Goal: Task Accomplishment & Management: Complete application form

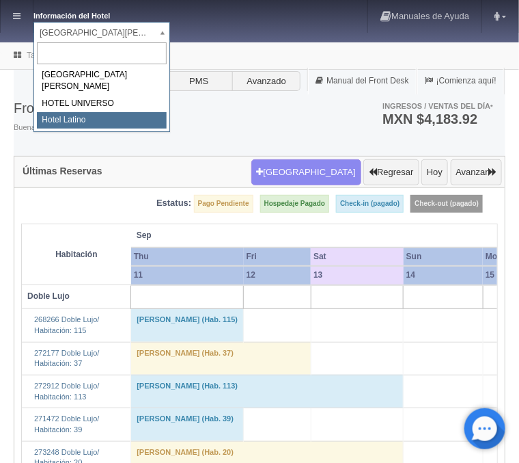
select select "625"
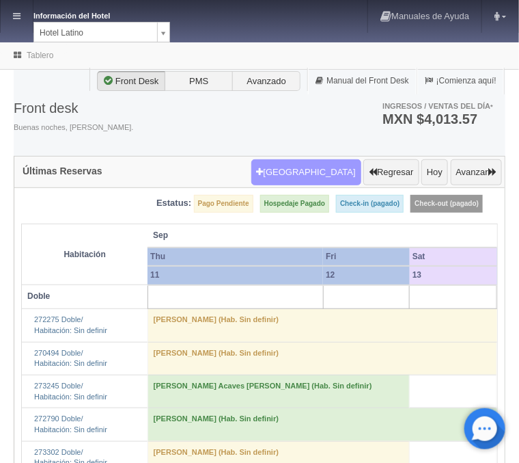
click at [339, 169] on button "[GEOGRAPHIC_DATA]" at bounding box center [306, 172] width 110 height 26
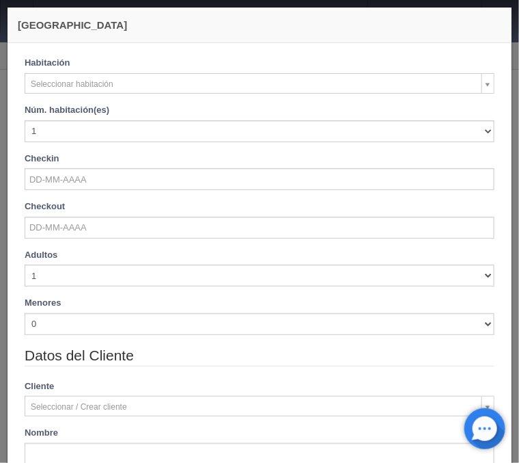
checkbox input "false"
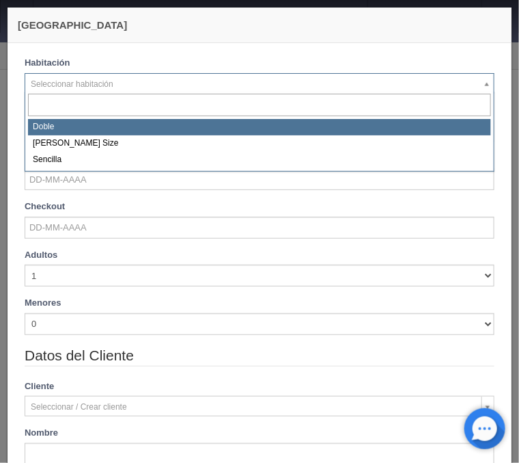
select select "2159"
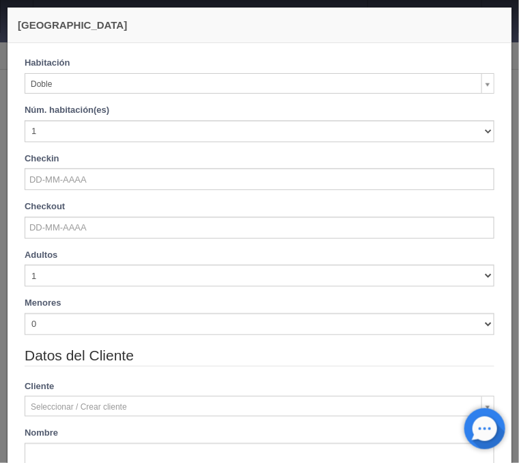
checkbox input "false"
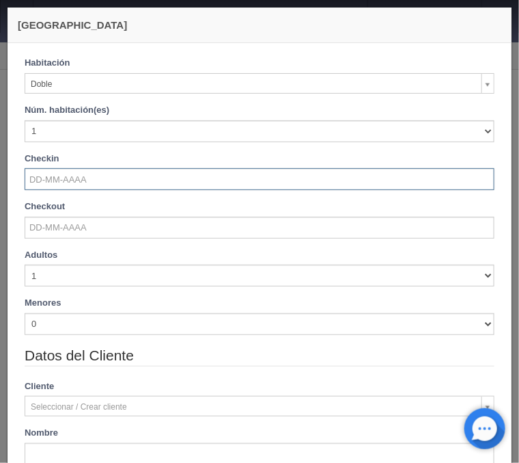
click at [85, 174] on input "text" at bounding box center [260, 179] width 470 height 22
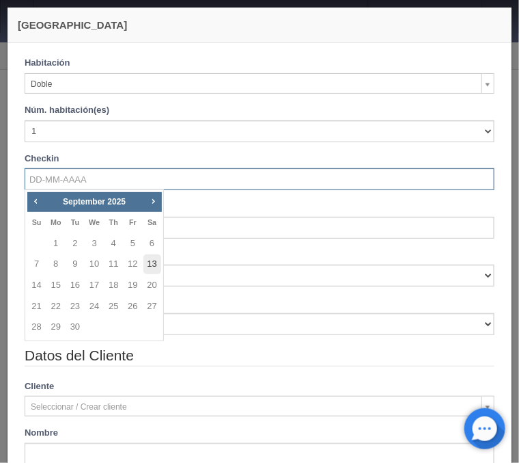
click at [148, 264] on link "13" at bounding box center [152, 264] width 18 height 20
type input "13-09-2025"
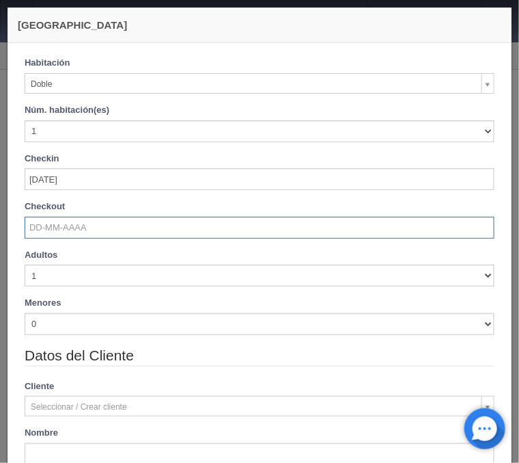
click at [57, 230] on input "text" at bounding box center [260, 228] width 470 height 22
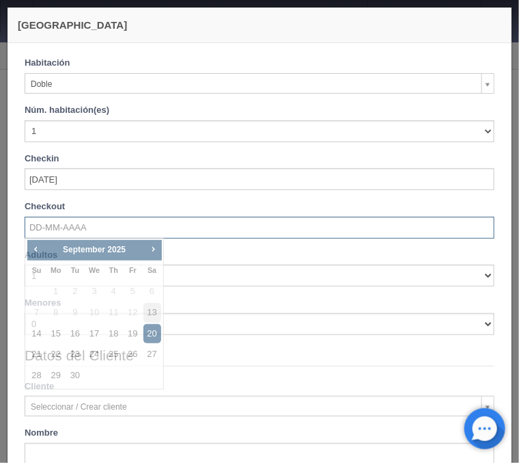
checkbox input "false"
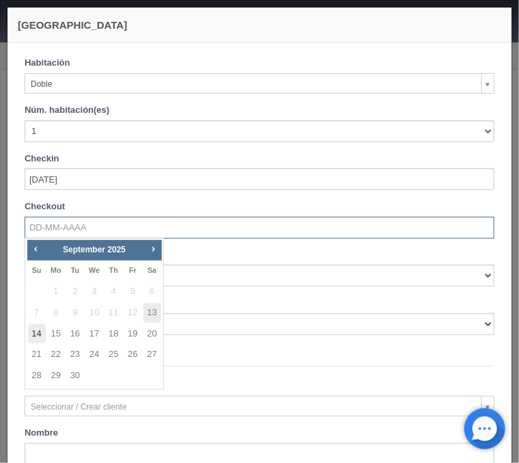
click at [41, 338] on link "14" at bounding box center [37, 334] width 18 height 20
type input "14-09-2025"
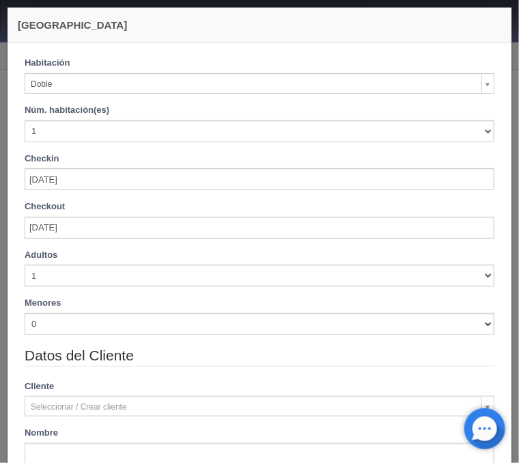
checkbox input "false"
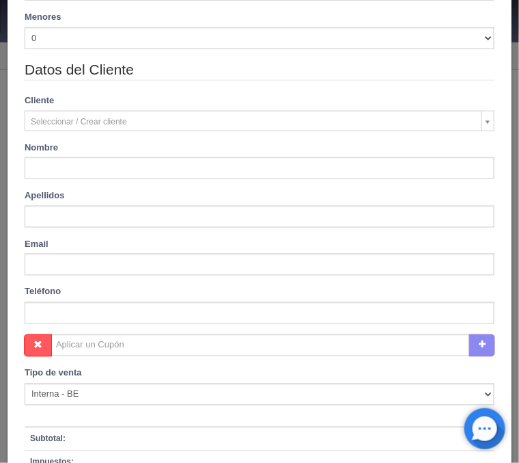
scroll to position [508, 0]
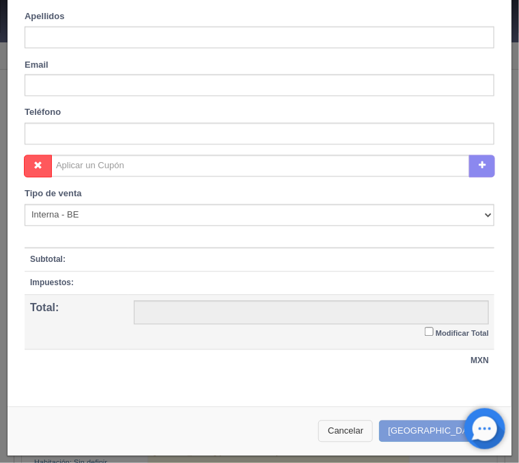
click at [369, 429] on button "Cancelar" at bounding box center [345, 431] width 55 height 23
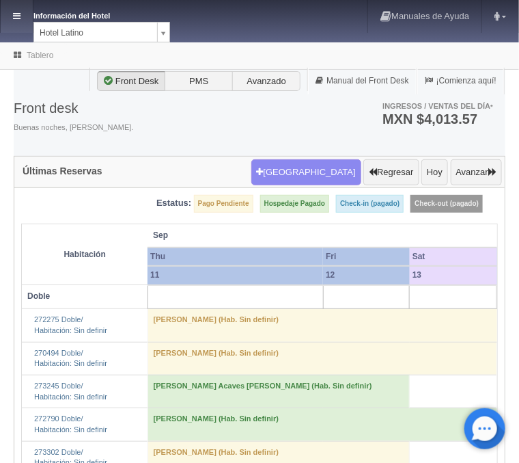
click at [20, 19] on icon at bounding box center [17, 16] width 8 height 9
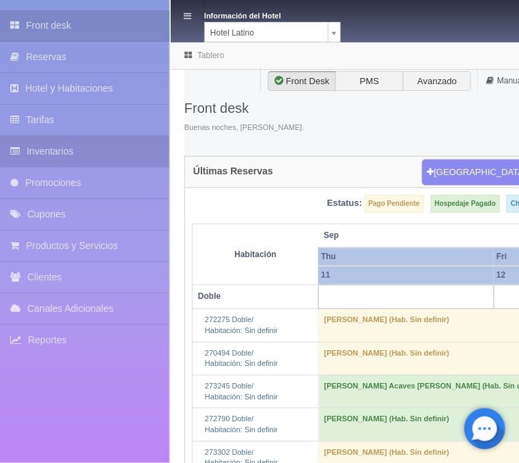
click at [59, 156] on link "Inventarios" at bounding box center [84, 151] width 169 height 31
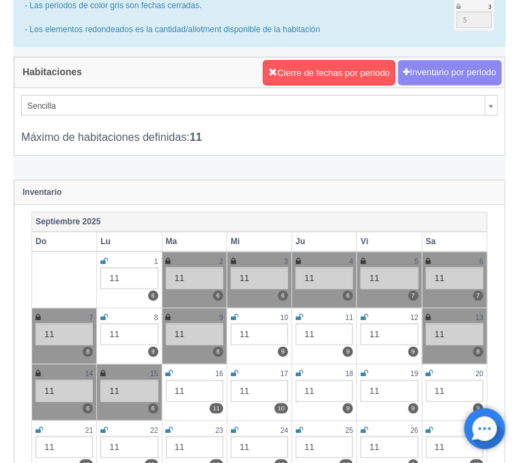
scroll to position [73, 0]
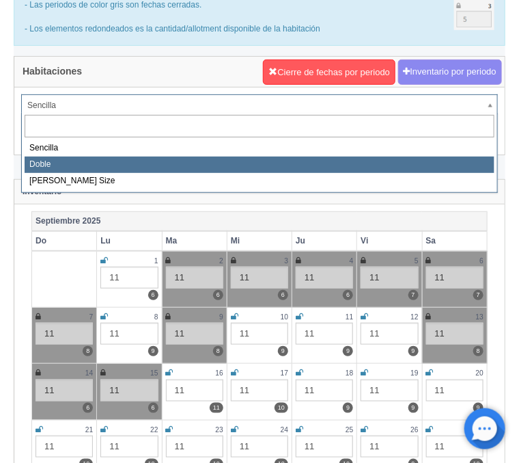
select select "2159"
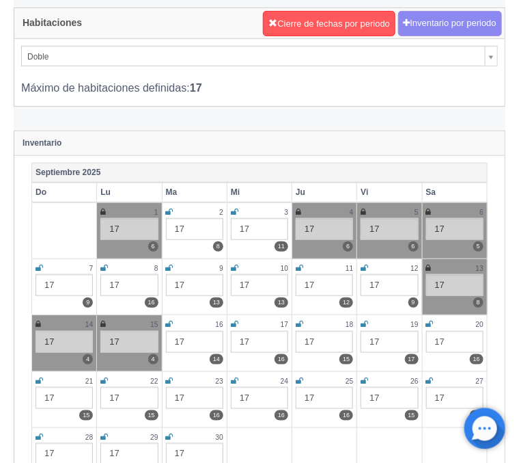
scroll to position [146, 0]
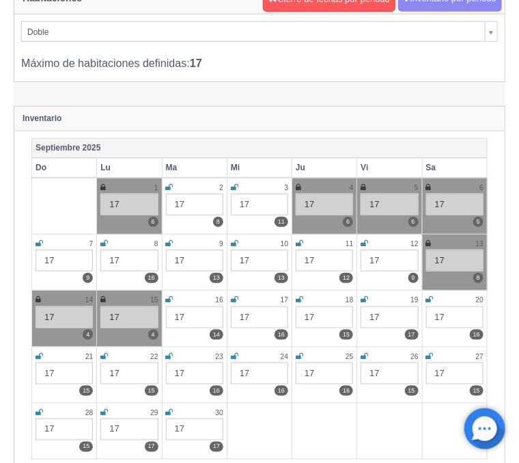
click at [429, 242] on icon at bounding box center [428, 243] width 5 height 8
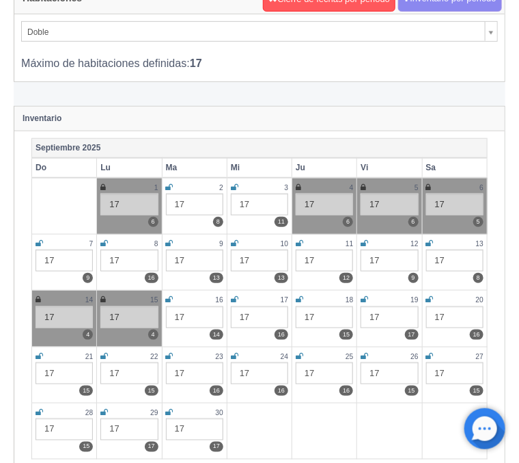
scroll to position [0, 0]
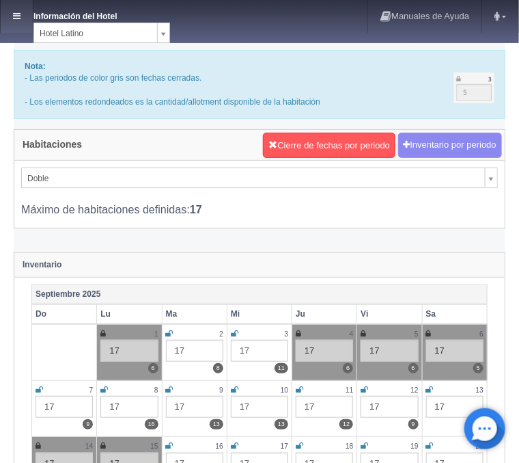
click at [18, 17] on icon at bounding box center [17, 16] width 8 height 9
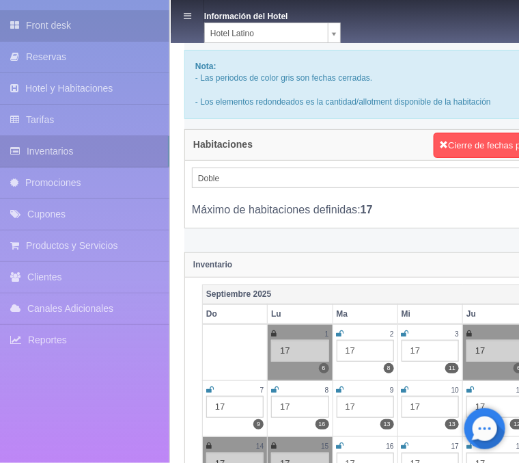
click at [20, 17] on link "Front desk" at bounding box center [84, 25] width 169 height 31
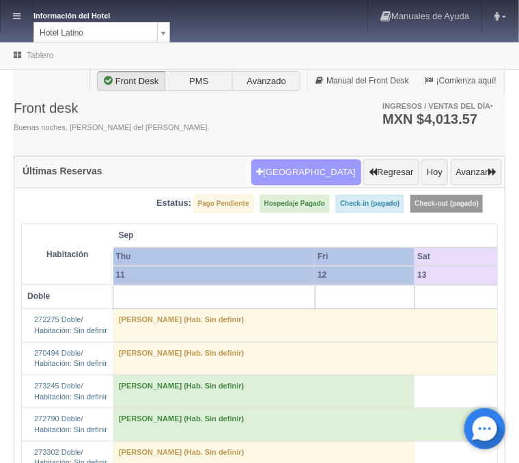
click at [318, 172] on button "[GEOGRAPHIC_DATA]" at bounding box center [306, 172] width 110 height 26
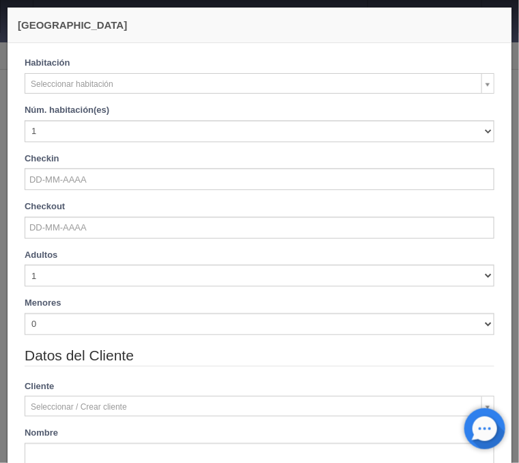
checkbox input "false"
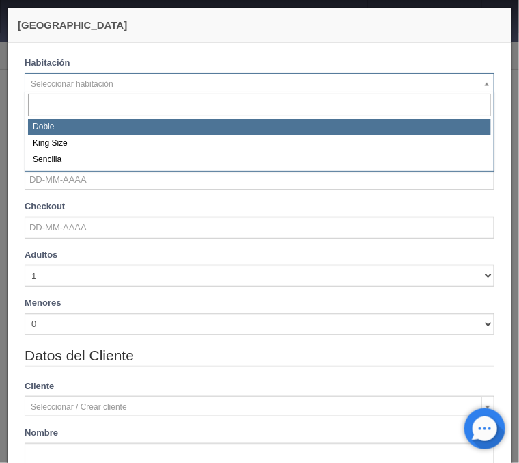
select select "2159"
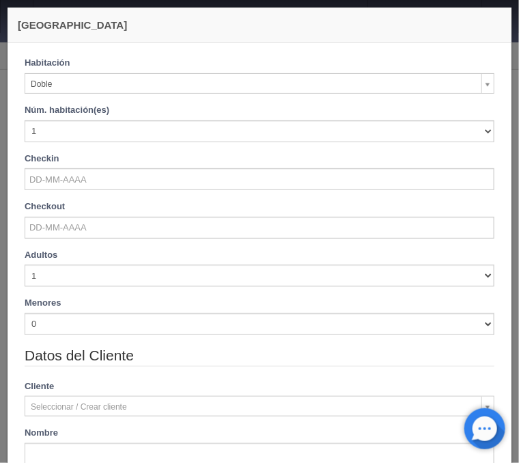
checkbox input "false"
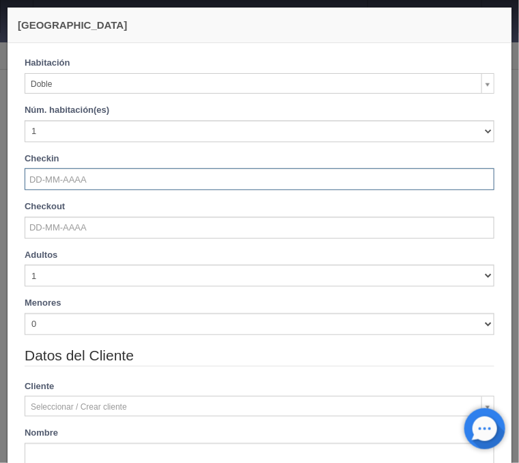
click at [80, 184] on input "text" at bounding box center [260, 179] width 470 height 22
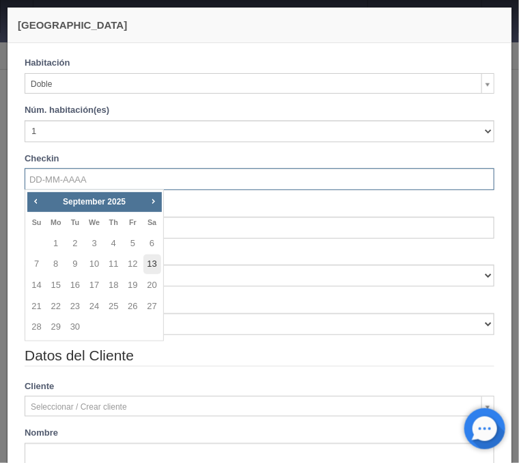
click at [148, 266] on link "13" at bounding box center [152, 264] width 18 height 20
type input "13-09-2025"
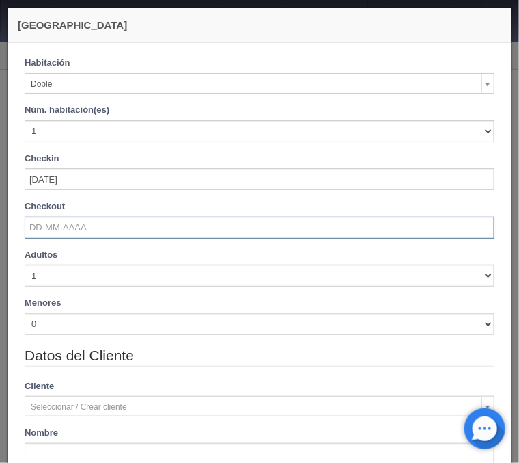
click at [87, 234] on input "text" at bounding box center [260, 228] width 470 height 22
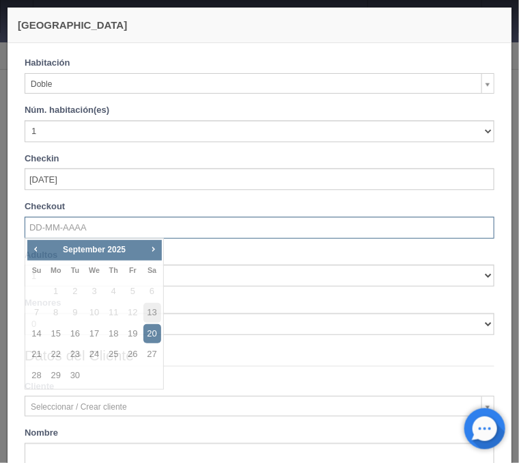
checkbox input "false"
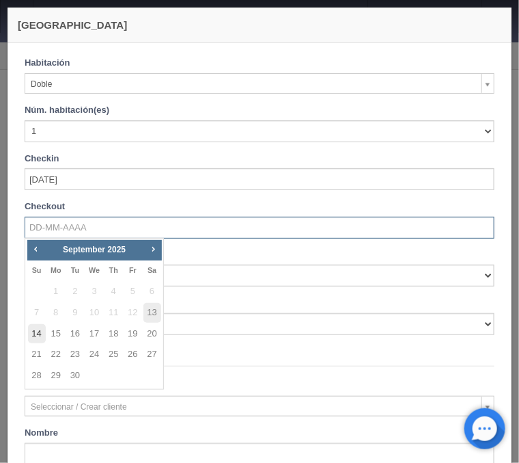
click at [32, 329] on link "14" at bounding box center [37, 334] width 18 height 20
type input "[DATE]"
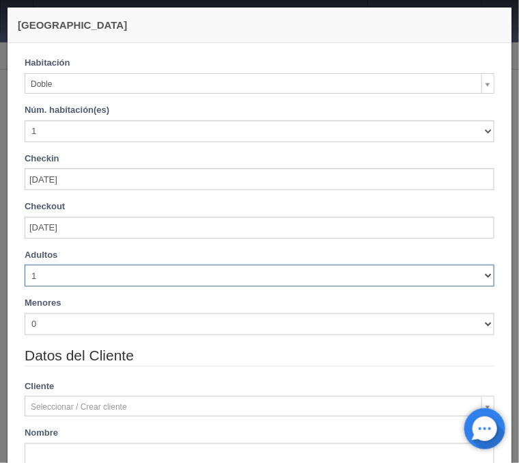
click at [25, 264] on select "1 2 3 4 5 6 7 8 9 10" at bounding box center [260, 275] width 470 height 22
checkbox input "false"
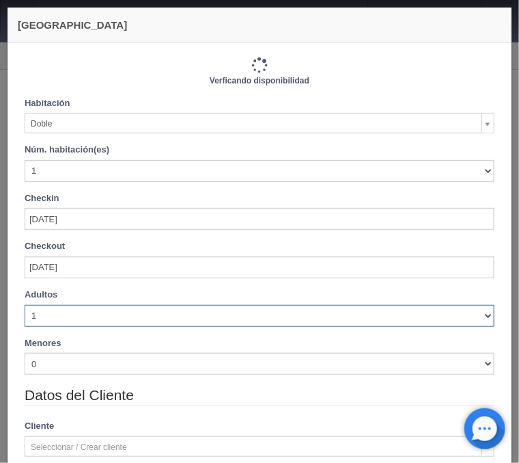
select select "2"
click option "2" at bounding box center [0, 0] width 0 height 0
type input "770.00"
checkbox input "false"
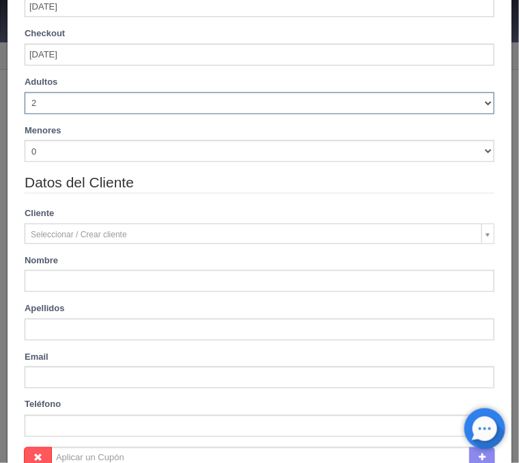
type input "770.00"
checkbox input "false"
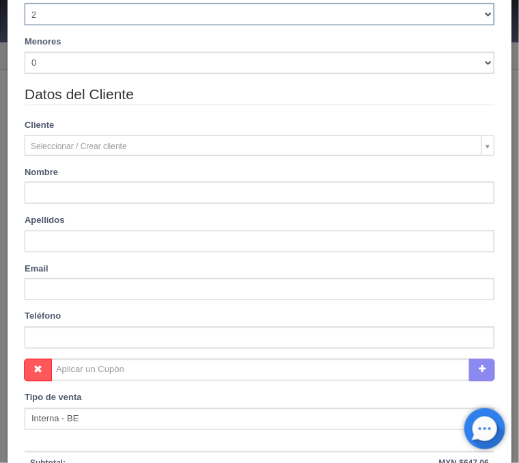
scroll to position [335, 0]
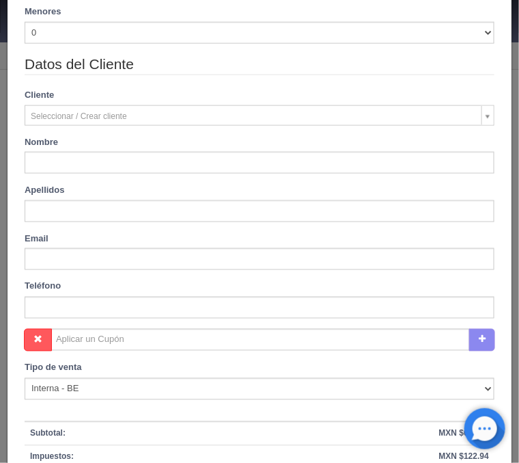
type input "Jesus"
type input "Ponce"
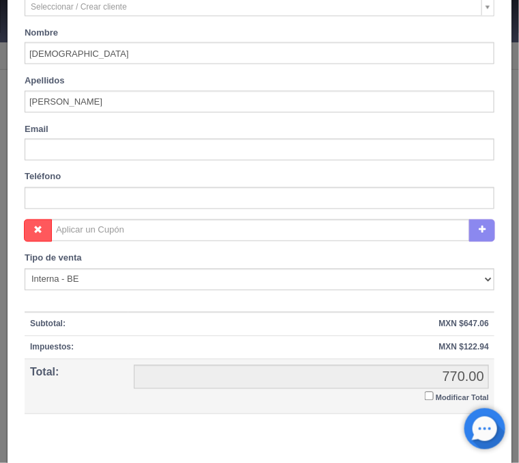
scroll to position [508, 0]
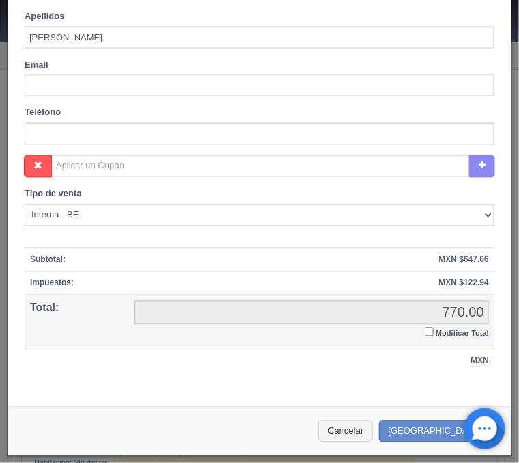
click at [426, 336] on label "Modificar Total" at bounding box center [457, 333] width 64 height 16
click at [426, 336] on input "Modificar Total" at bounding box center [429, 331] width 9 height 9
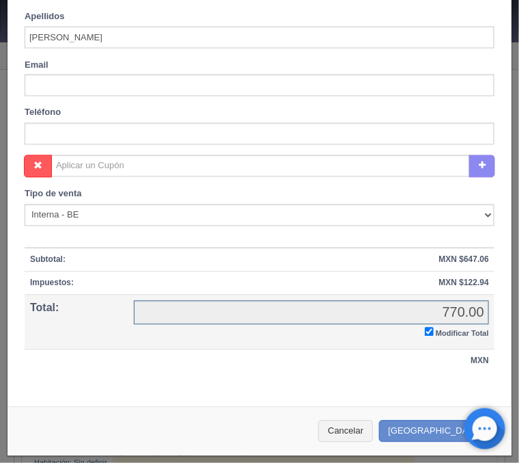
checkbox input "true"
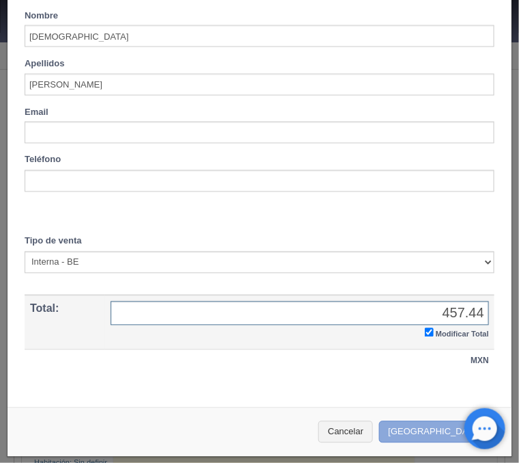
type input "457.44"
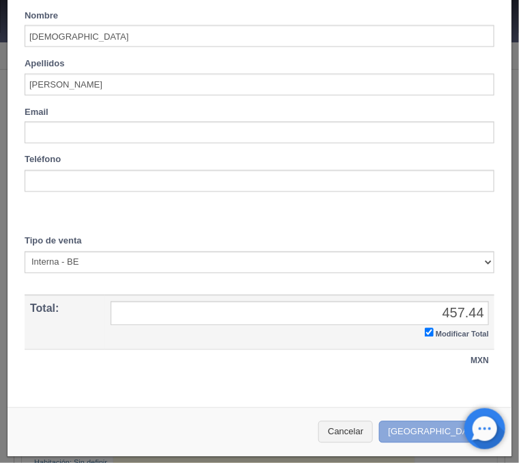
click at [435, 432] on button "[GEOGRAPHIC_DATA]" at bounding box center [438, 432] width 119 height 23
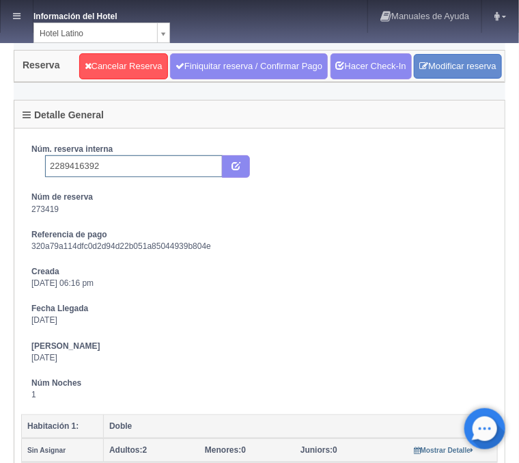
click at [133, 168] on input "2289416392" at bounding box center [134, 166] width 178 height 22
type input "2289416392 Expedia"
click at [236, 165] on icon "submit" at bounding box center [236, 165] width 9 height 9
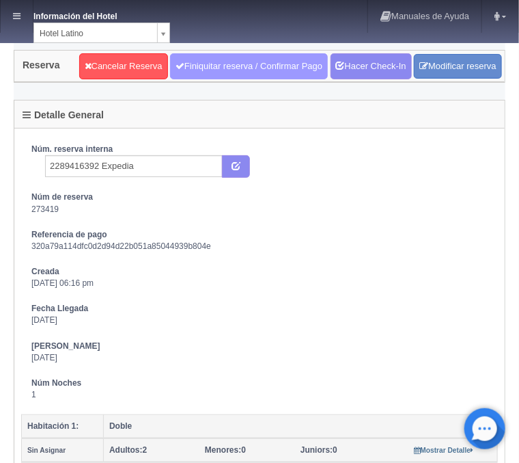
click at [268, 70] on link "Finiquitar reserva / Confirmar Pago" at bounding box center [249, 66] width 158 height 26
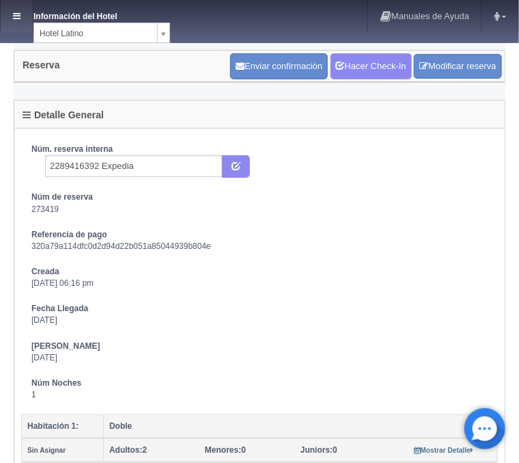
click at [22, 12] on link at bounding box center [17, 16] width 32 height 33
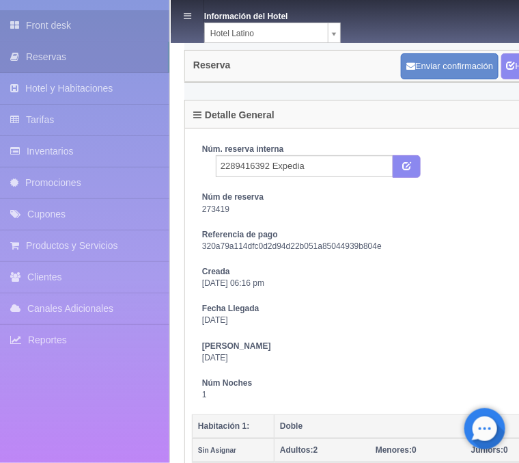
click at [68, 24] on link "Front desk" at bounding box center [84, 25] width 169 height 31
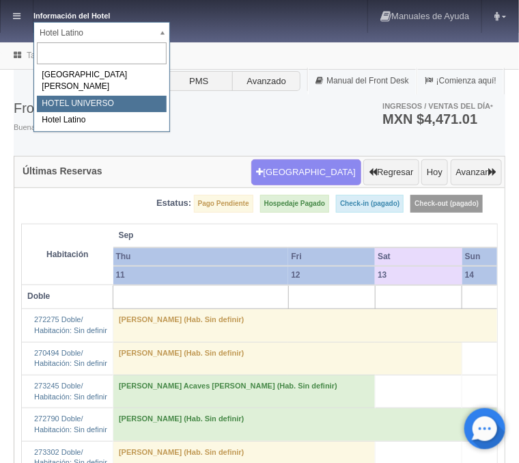
select select "358"
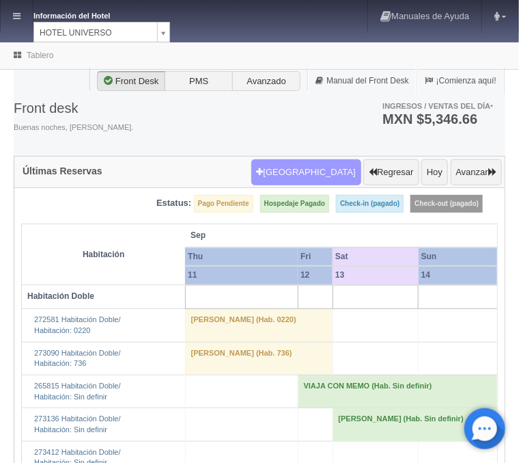
click at [313, 178] on button "[GEOGRAPHIC_DATA]" at bounding box center [306, 172] width 110 height 26
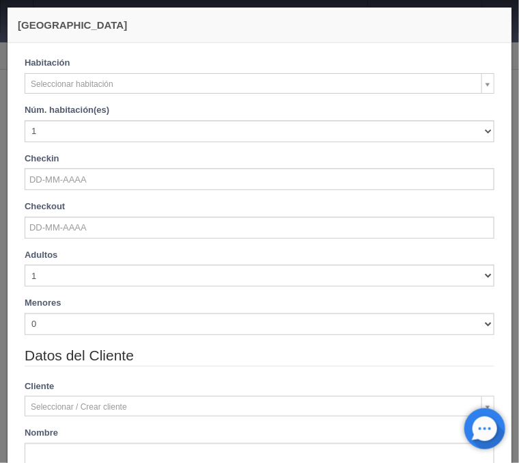
checkbox input "false"
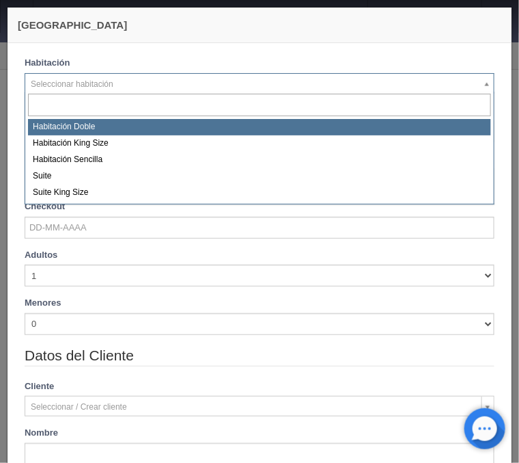
select select "583"
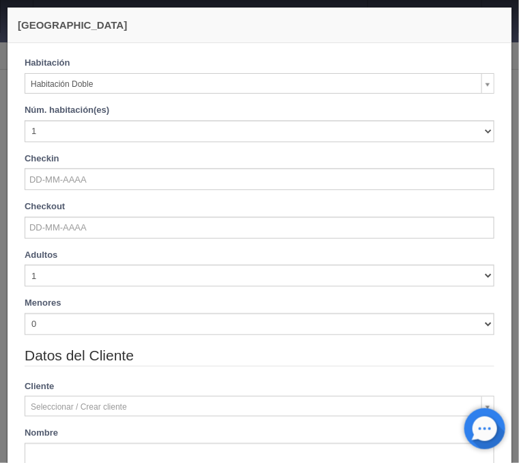
checkbox input "false"
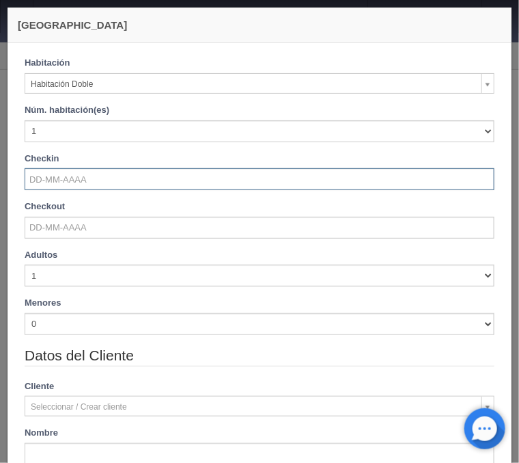
click at [64, 178] on input "text" at bounding box center [260, 179] width 470 height 22
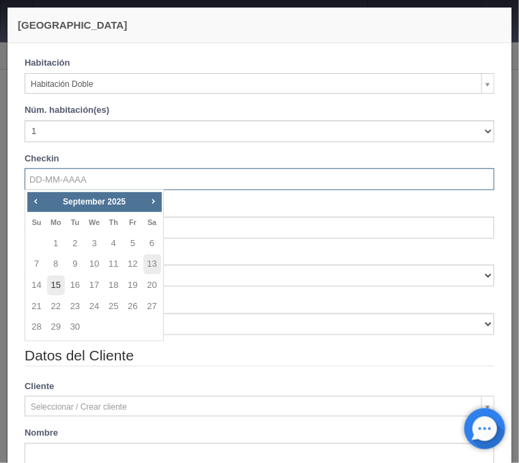
click at [58, 281] on link "15" at bounding box center [56, 285] width 18 height 20
type input "15-09-2025"
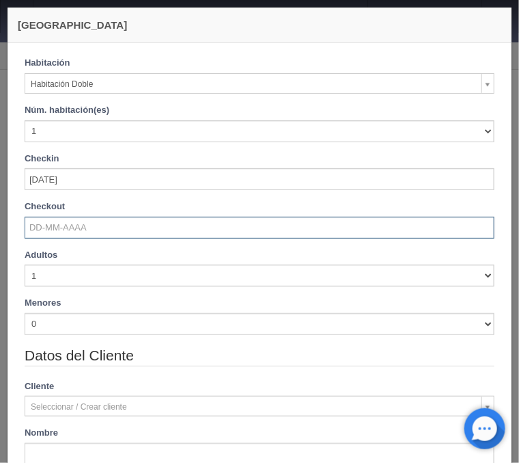
click at [58, 229] on input "text" at bounding box center [260, 228] width 470 height 22
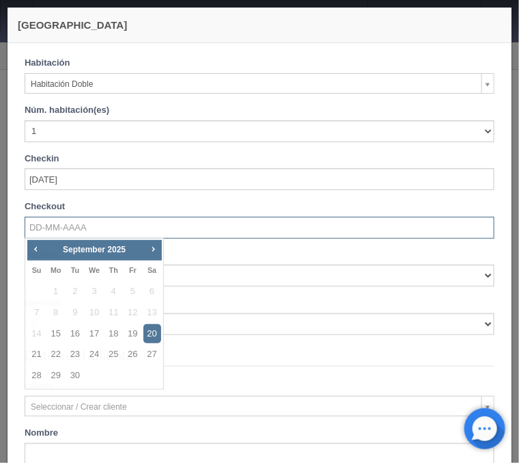
checkbox input "false"
click at [77, 327] on link "16" at bounding box center [75, 334] width 18 height 20
type input "16-09-2025"
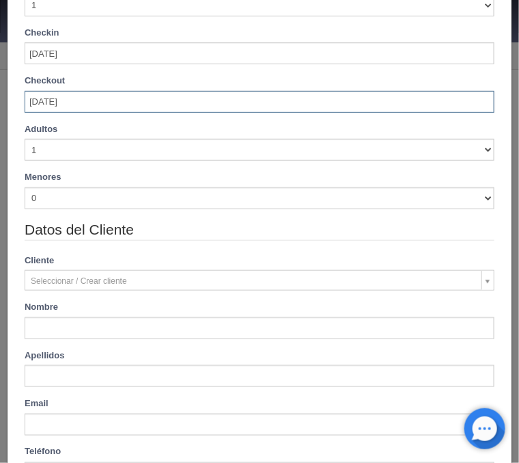
scroll to position [165, 0]
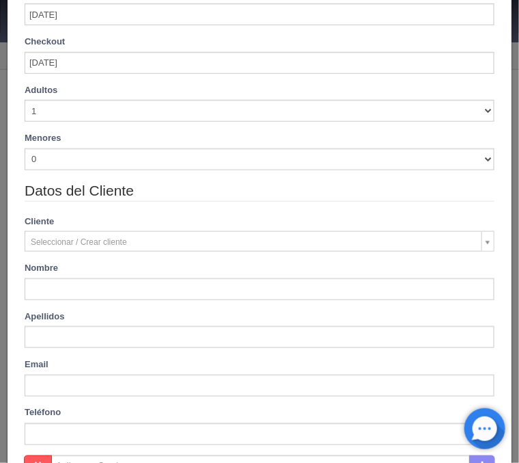
checkbox input "false"
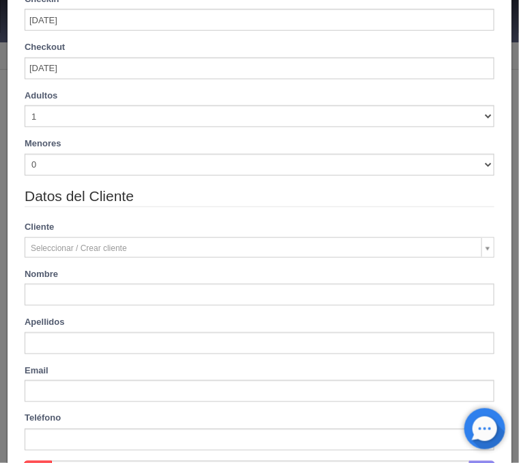
type input "1030.00"
checkbox input "false"
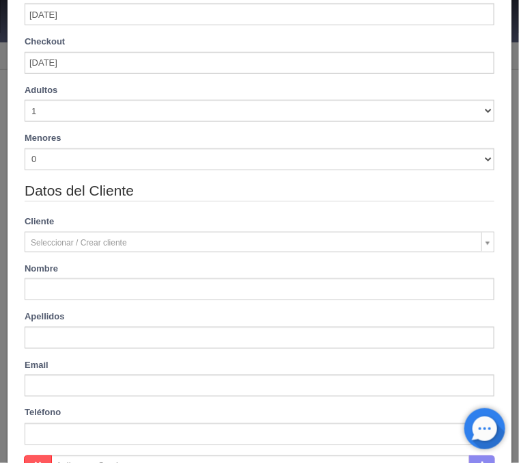
type input "Jesús Osvaldo"
type input "Espinoza Ruelas"
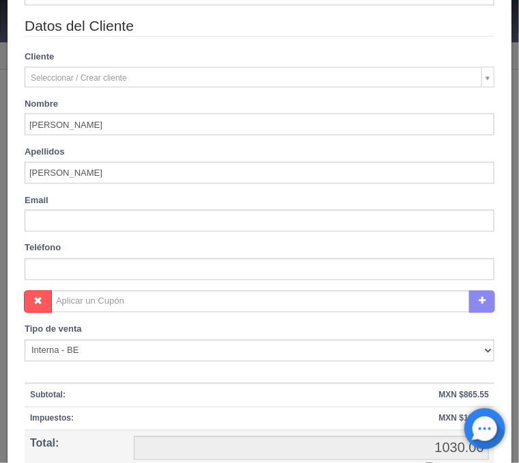
scroll to position [508, 0]
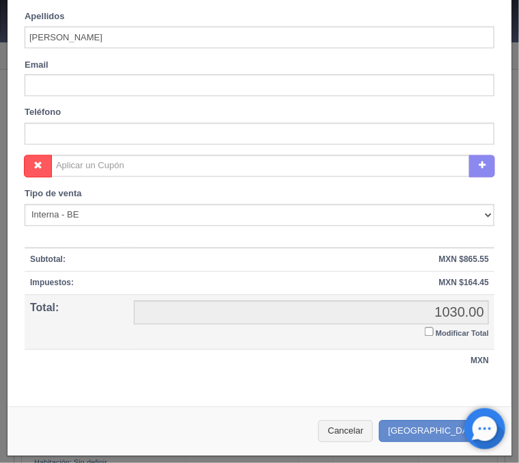
click at [426, 329] on input "Modificar Total" at bounding box center [429, 331] width 9 height 9
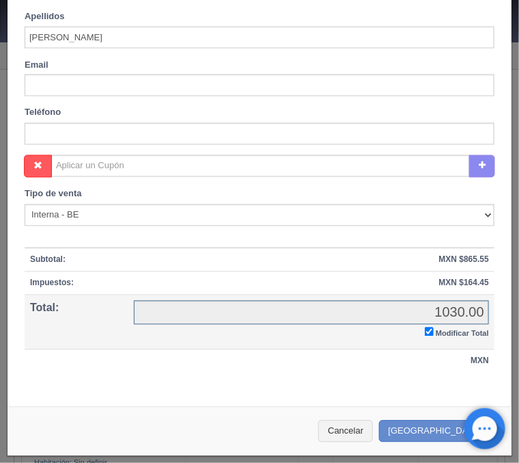
checkbox input "true"
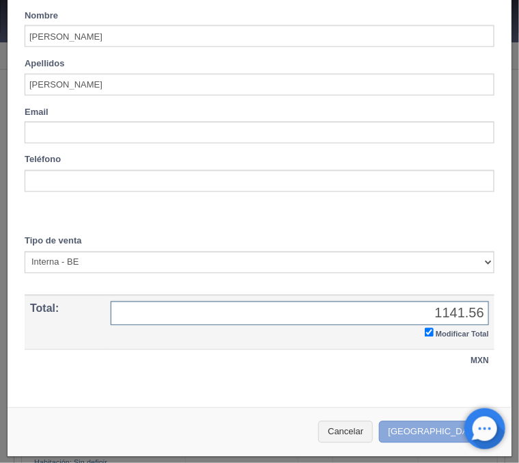
type input "1141.56"
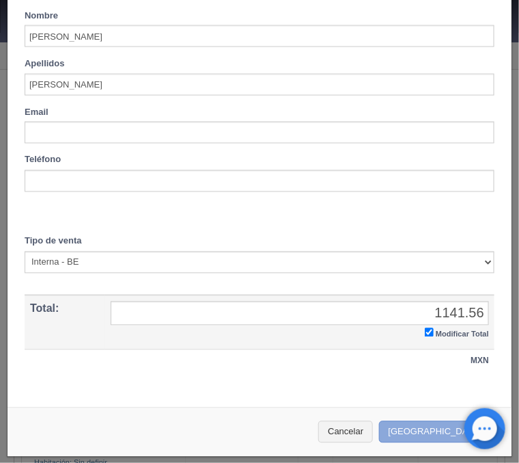
click at [434, 424] on button "[GEOGRAPHIC_DATA]" at bounding box center [438, 432] width 119 height 23
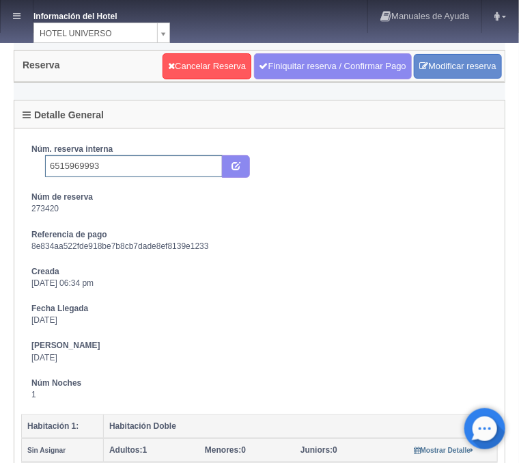
click at [96, 166] on input "6515969993" at bounding box center [134, 166] width 178 height 22
type input "6515969993 Booking"
click at [237, 163] on icon "submit" at bounding box center [236, 165] width 9 height 9
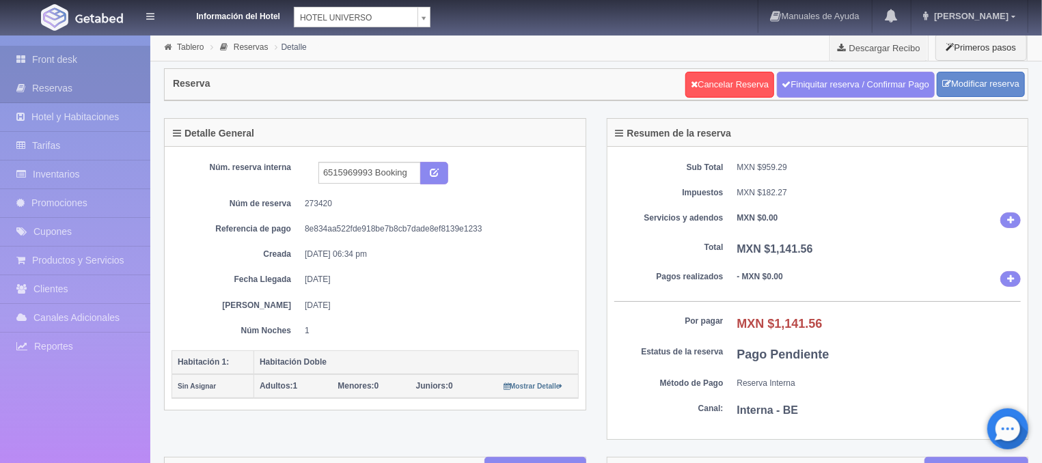
click at [79, 59] on link "Front desk" at bounding box center [75, 60] width 150 height 28
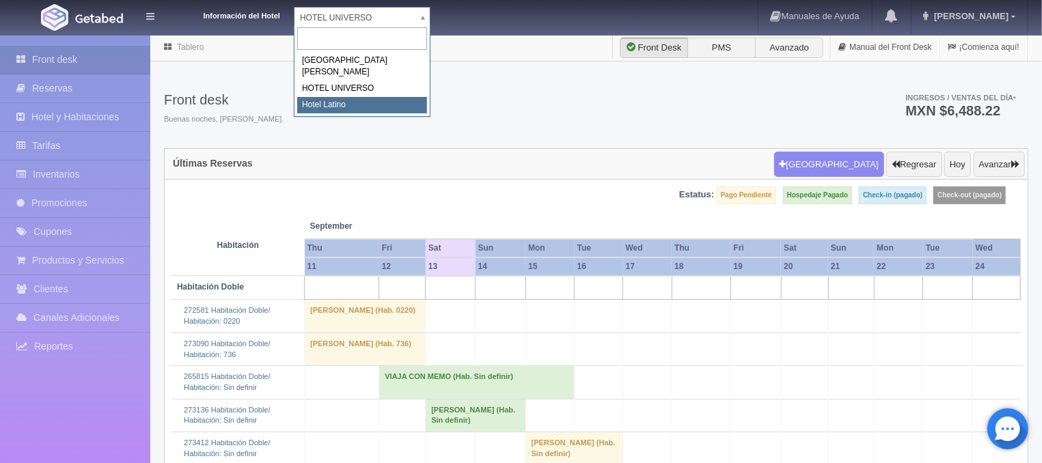
select select "625"
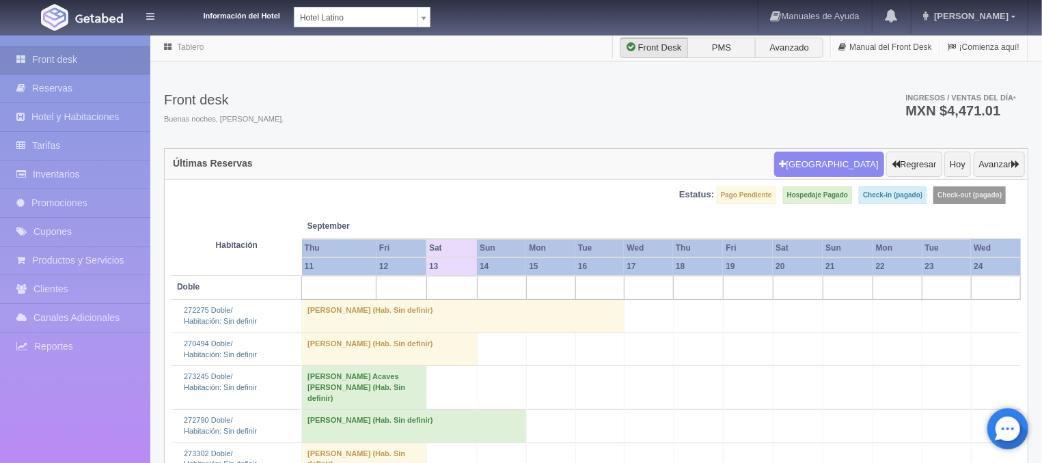
click at [77, 166] on link "Inventarios" at bounding box center [75, 175] width 150 height 28
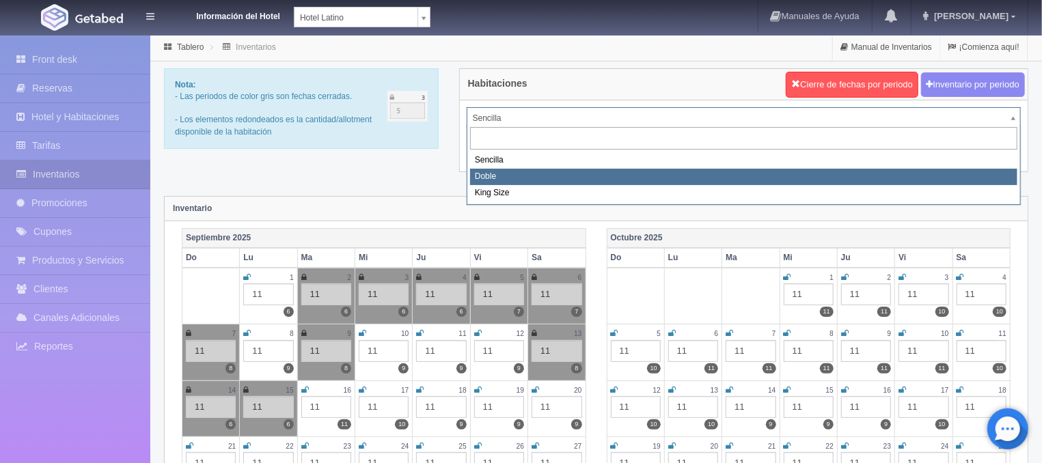
select select "2159"
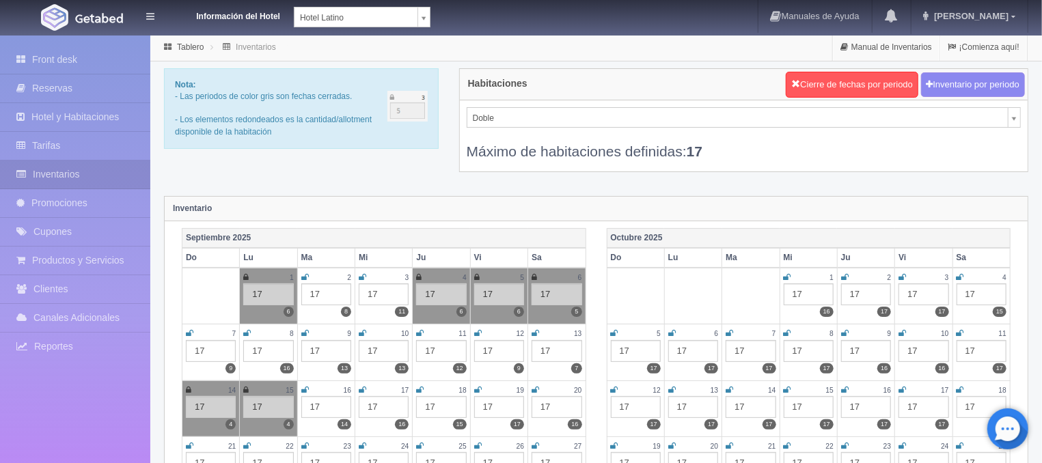
click at [536, 333] on icon at bounding box center [536, 333] width 8 height 8
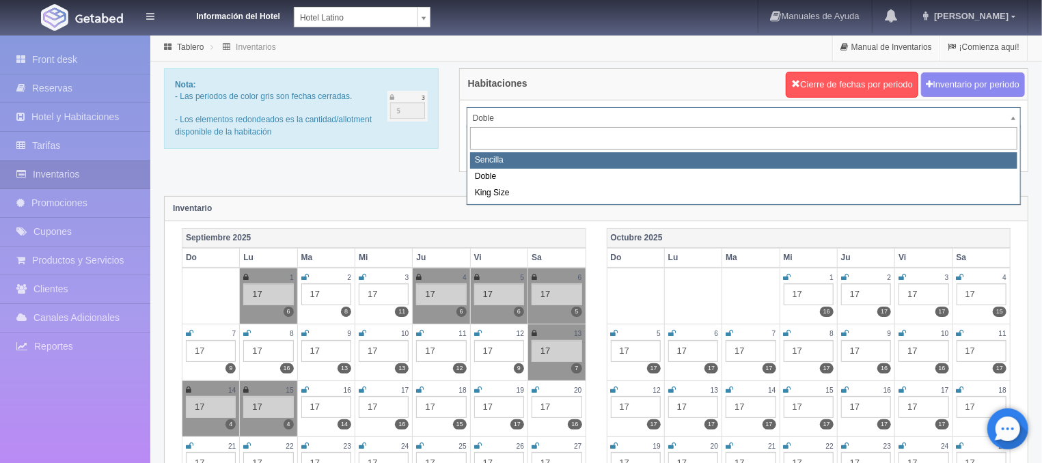
select select "2158"
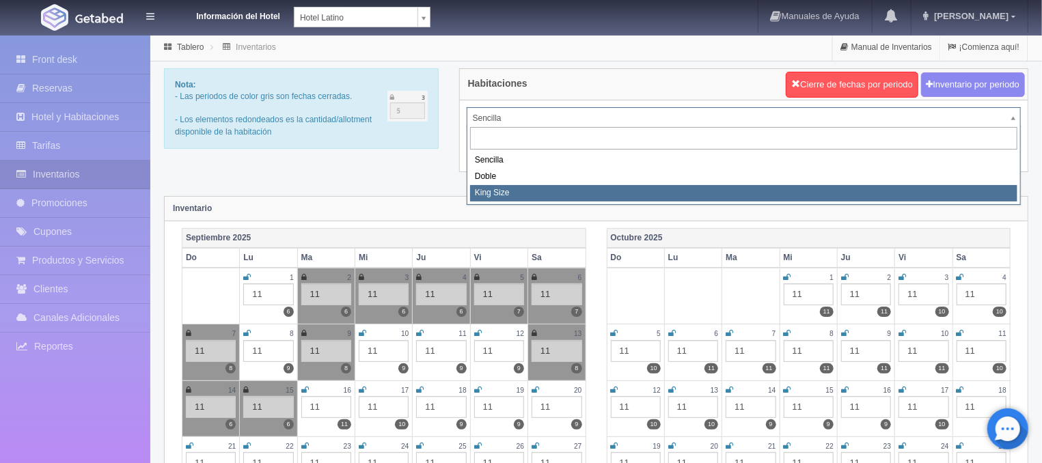
select select "2160"
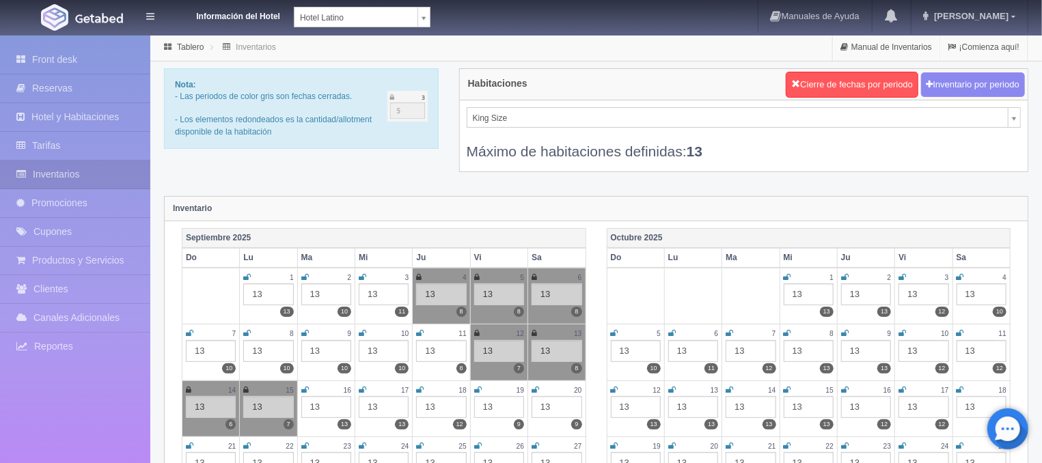
select select "358"
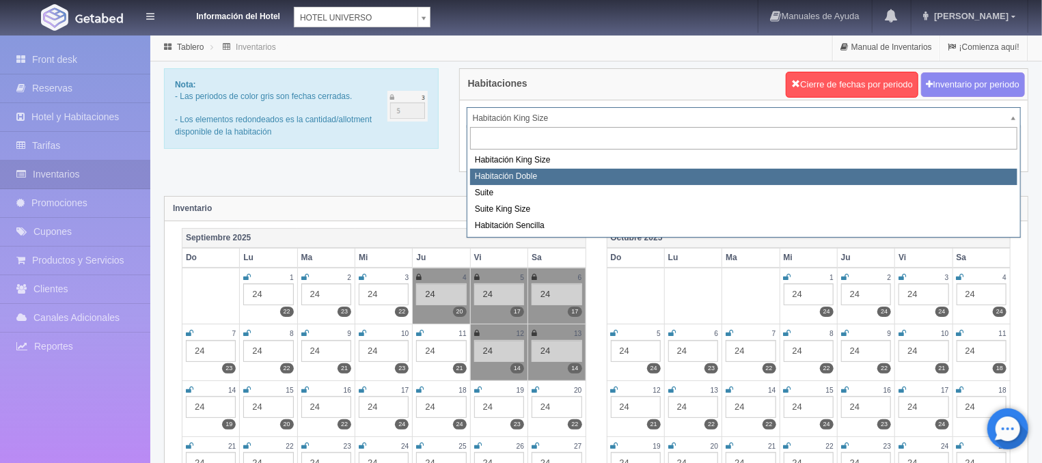
select select "583"
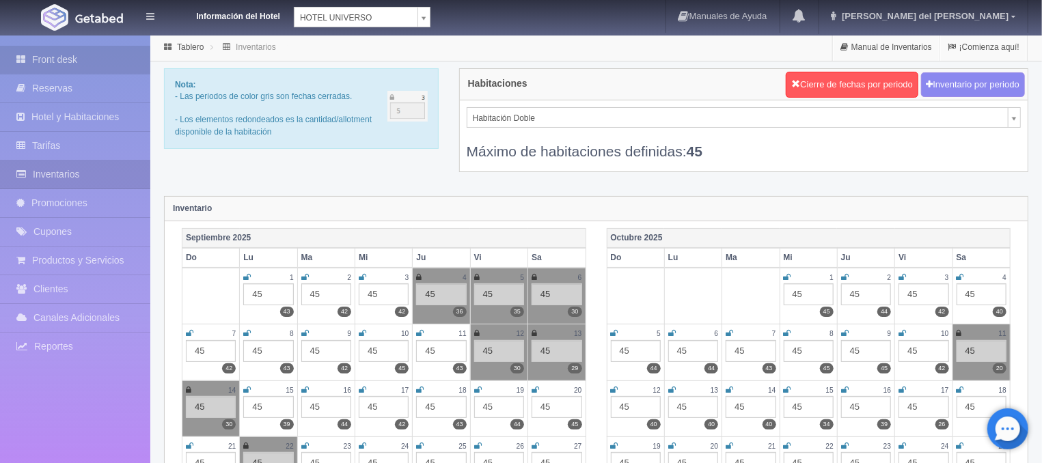
click at [57, 48] on link "Front desk" at bounding box center [75, 60] width 150 height 28
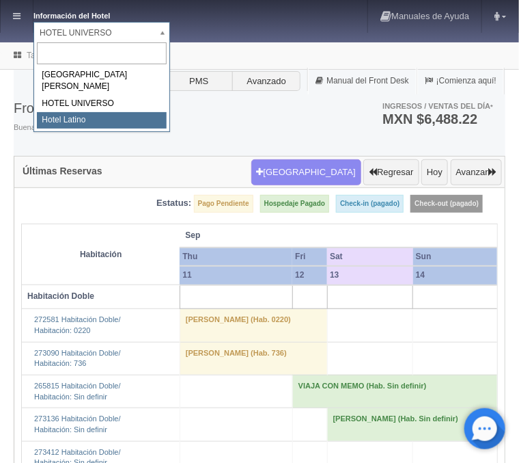
select select "625"
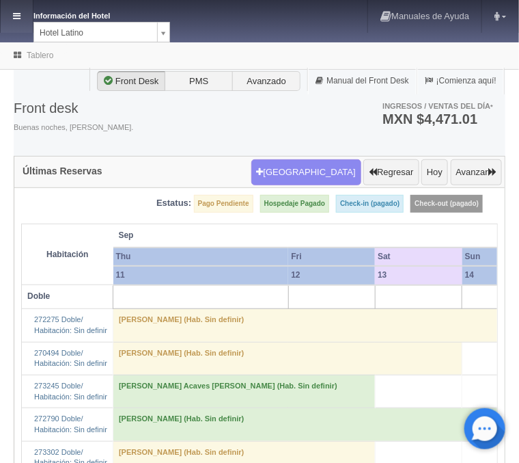
click at [14, 14] on icon at bounding box center [17, 16] width 8 height 9
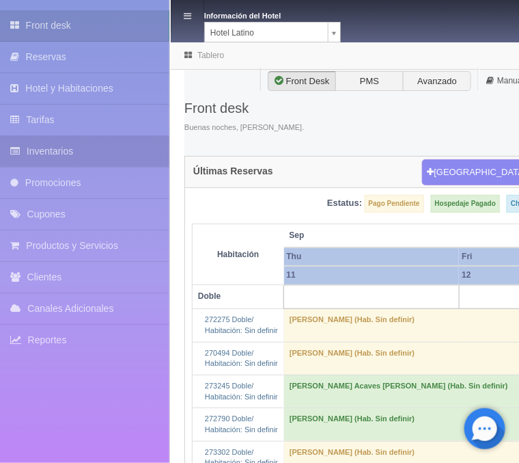
click at [81, 148] on link "Inventarios" at bounding box center [84, 151] width 169 height 31
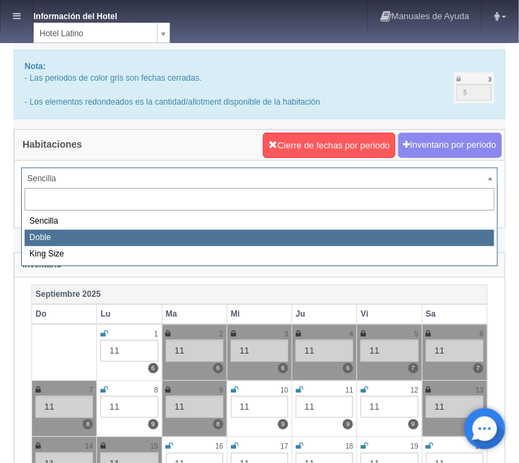
select select "2159"
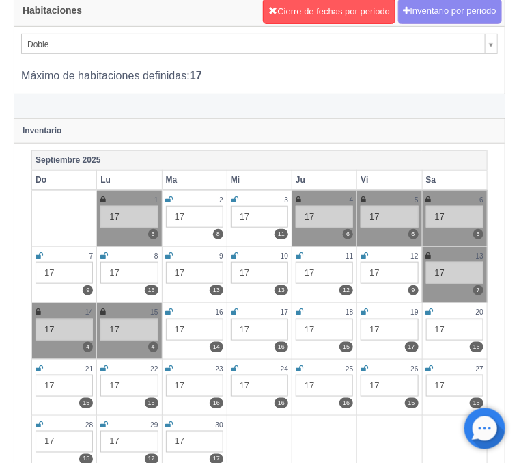
scroll to position [146, 0]
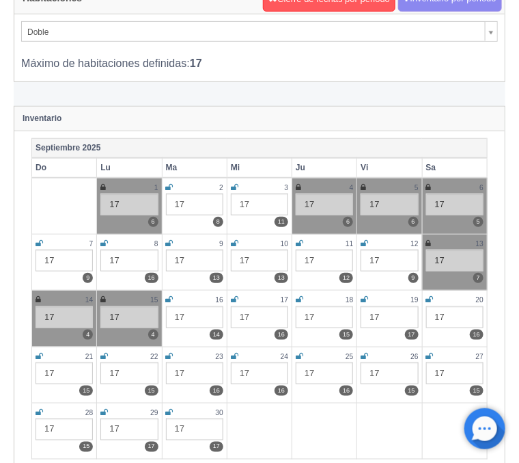
click at [430, 246] on icon at bounding box center [428, 243] width 5 height 8
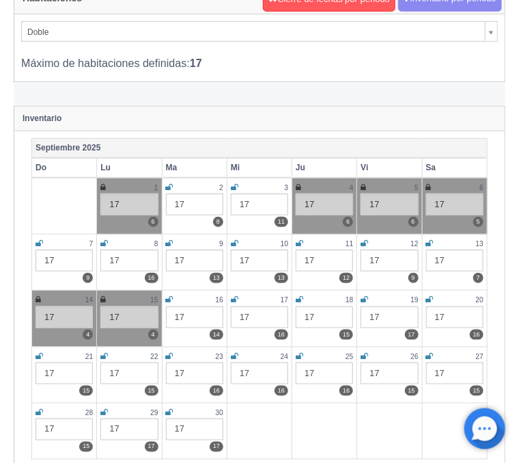
scroll to position [0, 0]
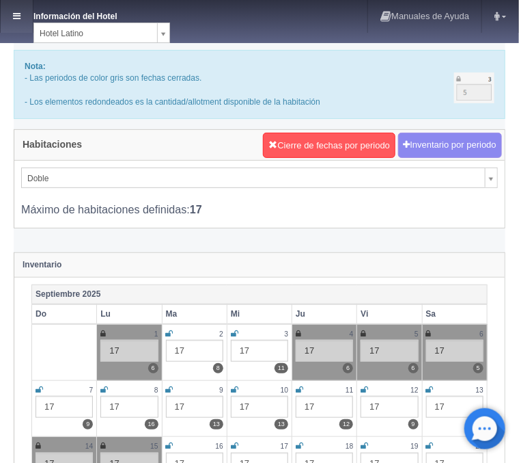
click at [18, 18] on icon at bounding box center [17, 16] width 8 height 9
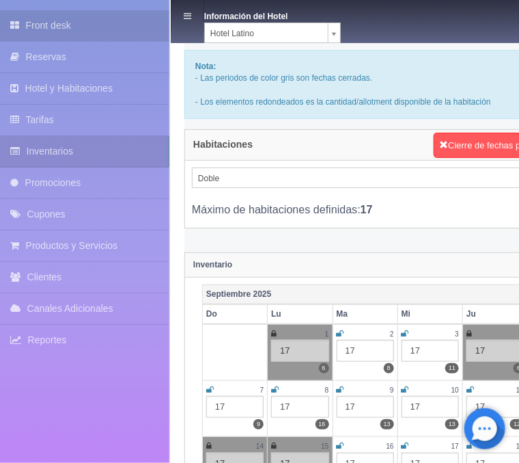
click at [65, 19] on link "Front desk" at bounding box center [84, 25] width 169 height 31
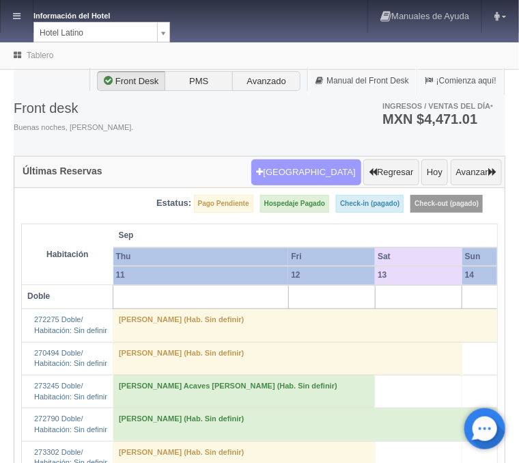
click at [307, 163] on button "[GEOGRAPHIC_DATA]" at bounding box center [306, 172] width 110 height 26
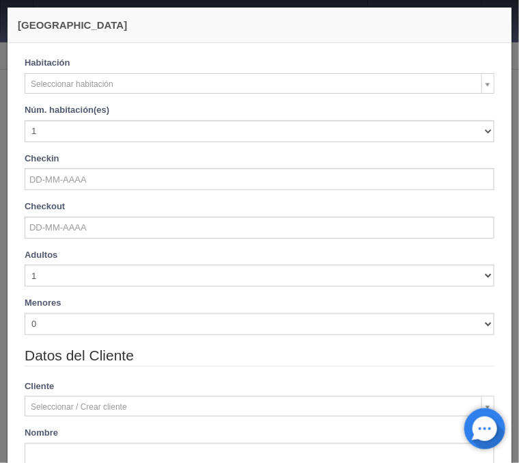
checkbox input "false"
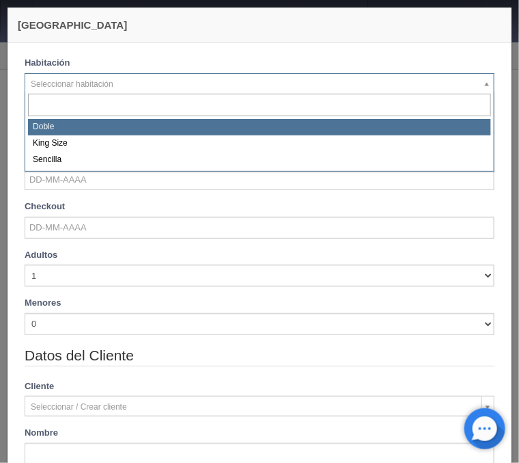
select select "2159"
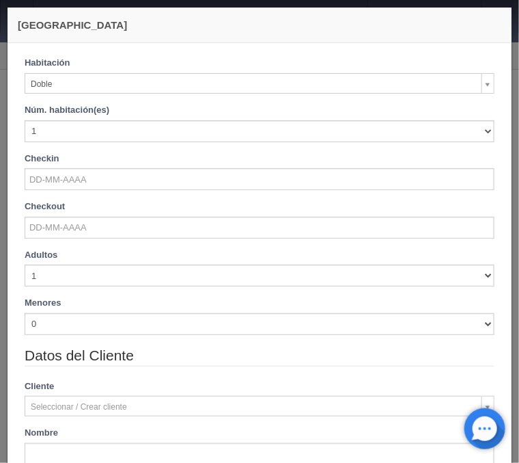
checkbox input "false"
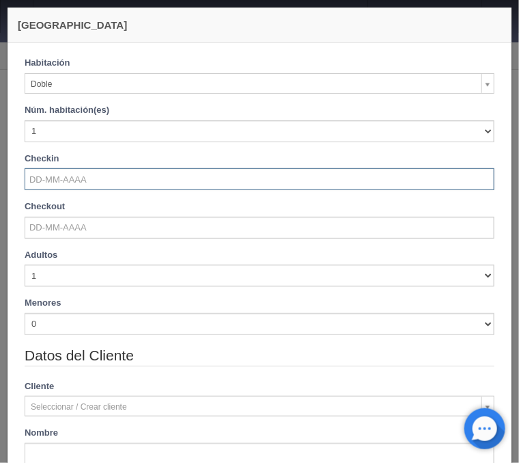
click at [67, 177] on input "text" at bounding box center [260, 179] width 470 height 22
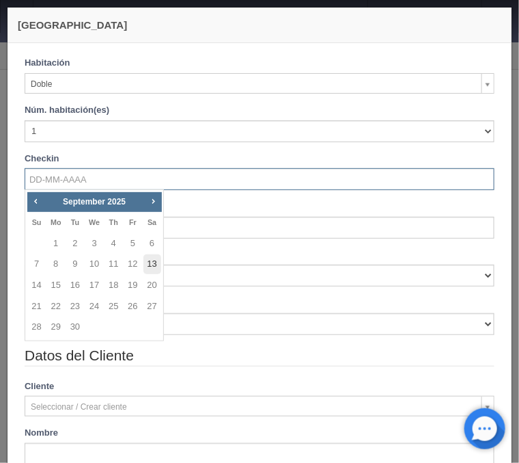
click at [154, 264] on link "13" at bounding box center [152, 264] width 18 height 20
type input "[DATE]"
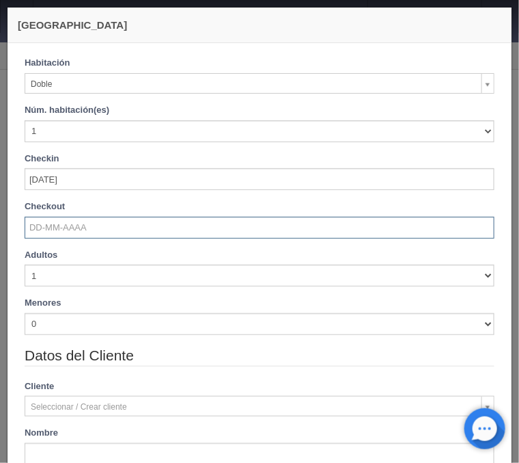
click at [96, 226] on input "text" at bounding box center [260, 228] width 470 height 22
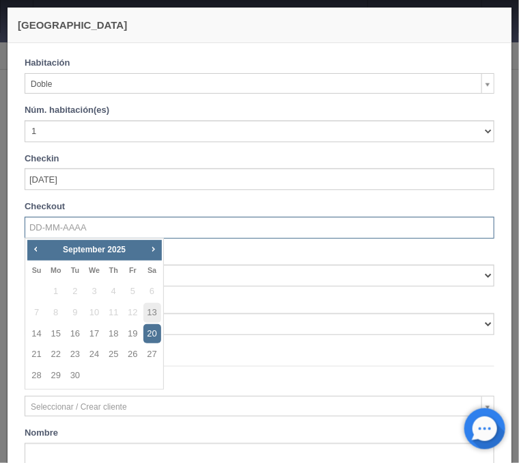
checkbox input "false"
click at [36, 334] on link "14" at bounding box center [37, 334] width 18 height 20
type input "[DATE]"
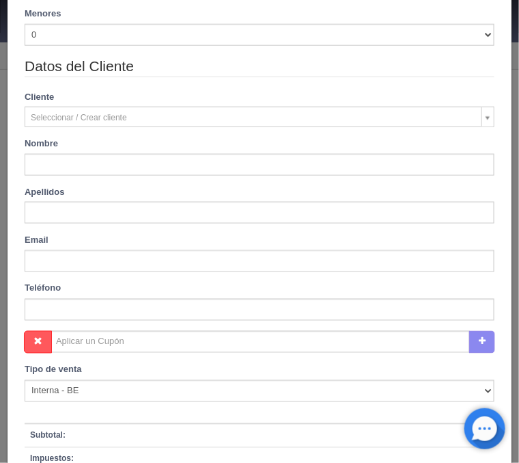
scroll to position [329, 0]
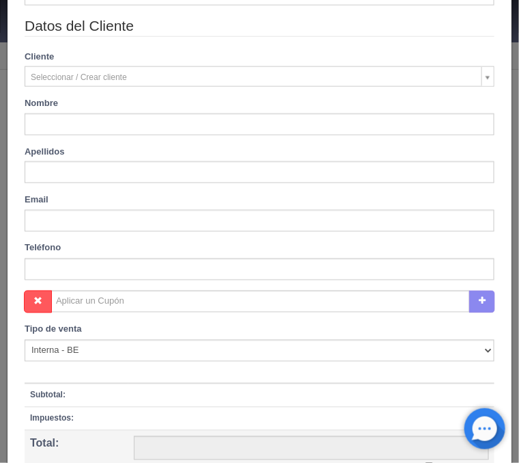
checkbox input "false"
type input "770.00"
checkbox input "false"
type input "[PERSON_NAME]"
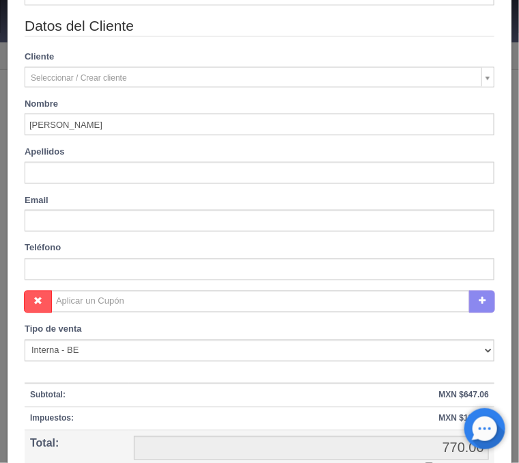
type input "[PERSON_NAME]"
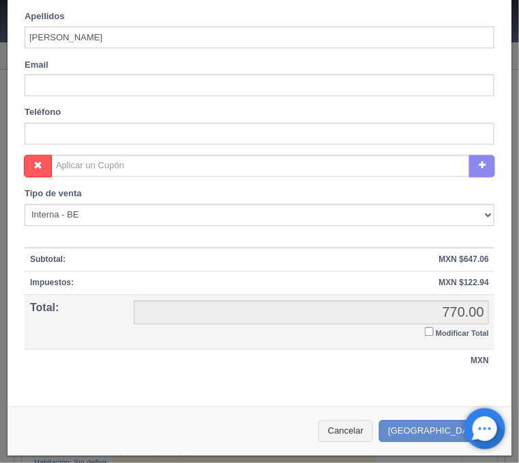
click at [430, 331] on input "Modificar Total" at bounding box center [429, 331] width 9 height 9
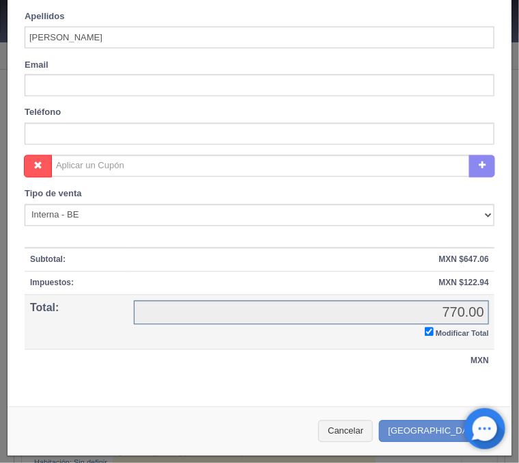
checkbox input "true"
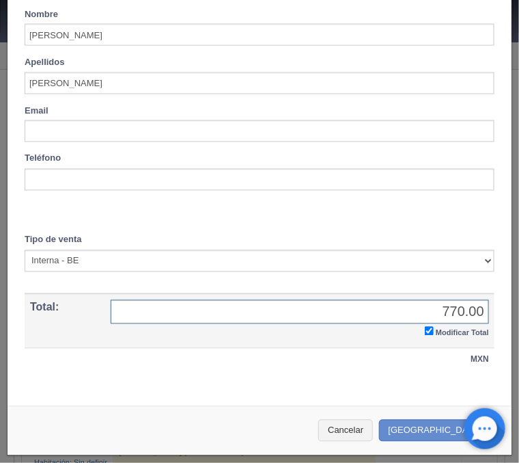
scroll to position [461, 0]
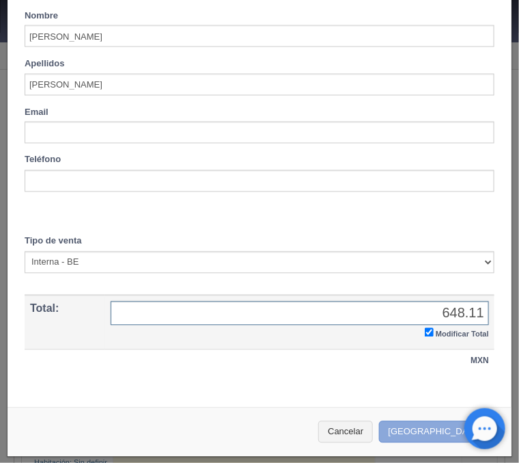
type input "648.11"
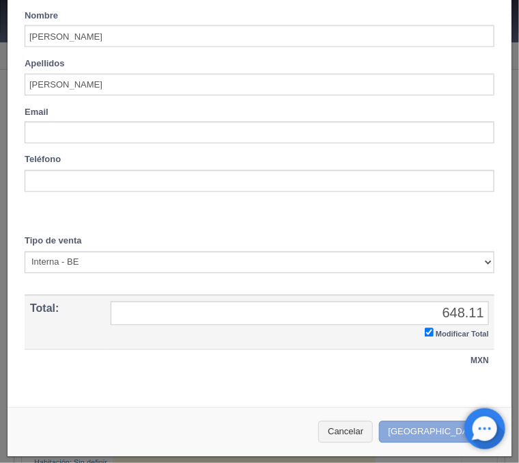
click at [429, 430] on button "[GEOGRAPHIC_DATA]" at bounding box center [438, 432] width 119 height 23
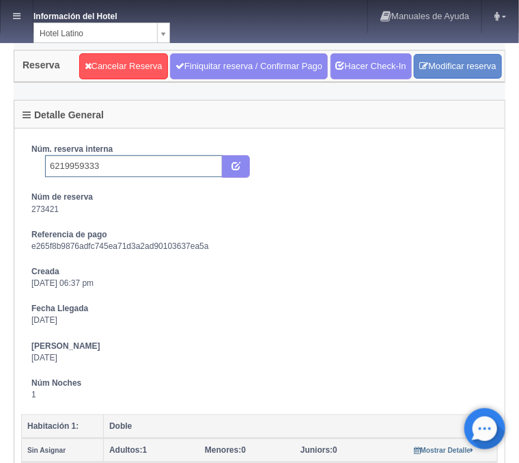
click at [142, 163] on input "6219959333" at bounding box center [134, 166] width 178 height 22
type input "6219959333 Booking"
click at [236, 165] on icon "submit" at bounding box center [236, 165] width 9 height 9
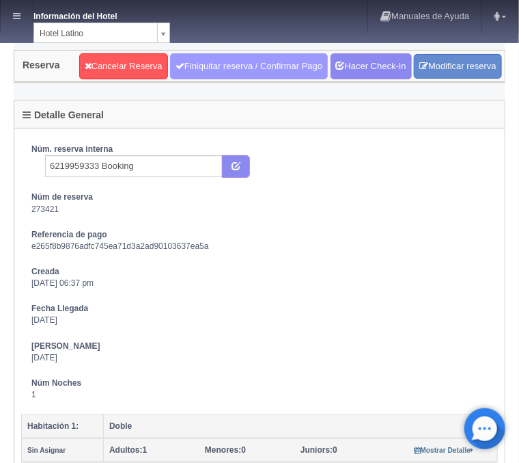
click at [242, 63] on link "Finiquitar reserva / Confirmar Pago" at bounding box center [249, 66] width 158 height 26
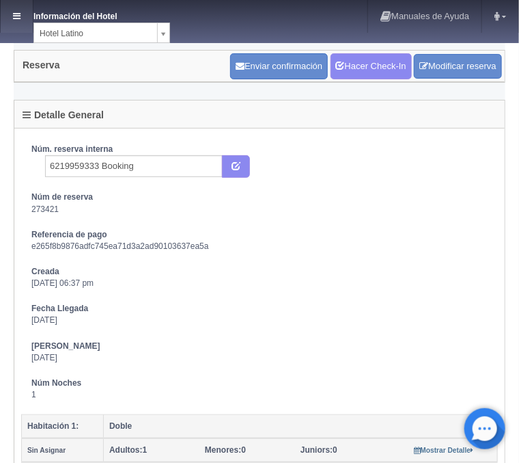
click at [20, 17] on icon at bounding box center [17, 16] width 8 height 9
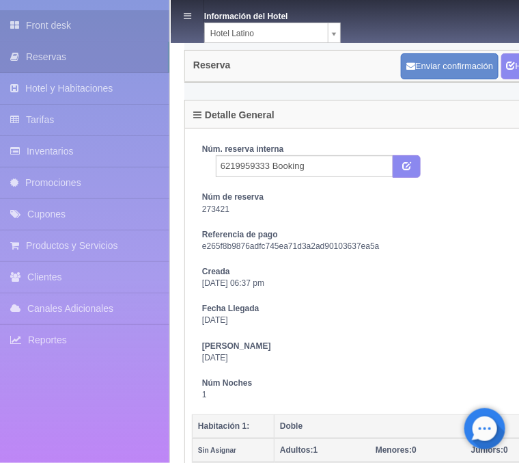
click at [43, 25] on link "Front desk" at bounding box center [84, 25] width 169 height 31
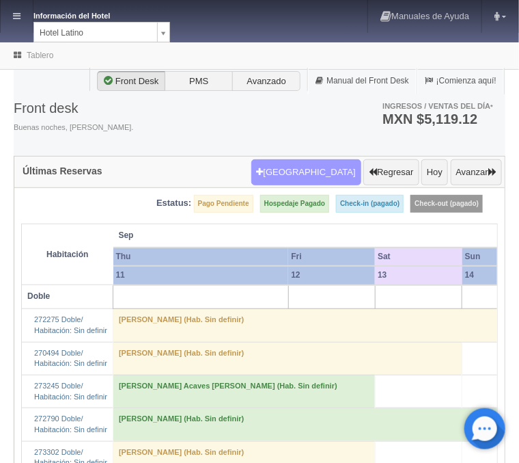
click at [303, 169] on button "Nueva Reserva" at bounding box center [306, 172] width 110 height 26
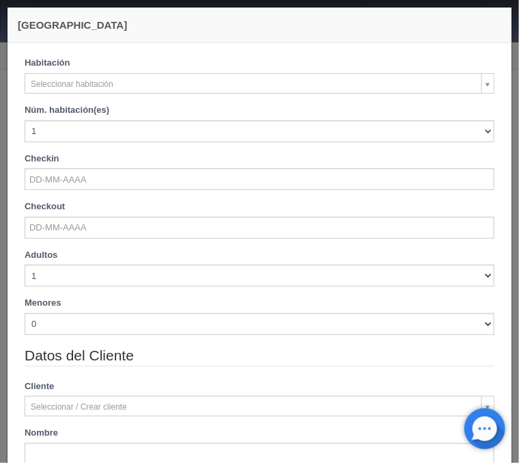
checkbox input "false"
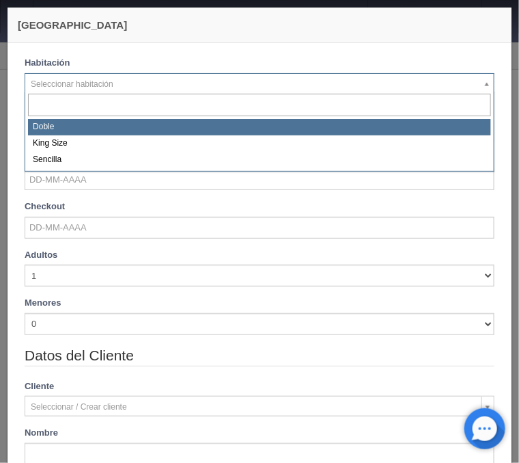
select select "2159"
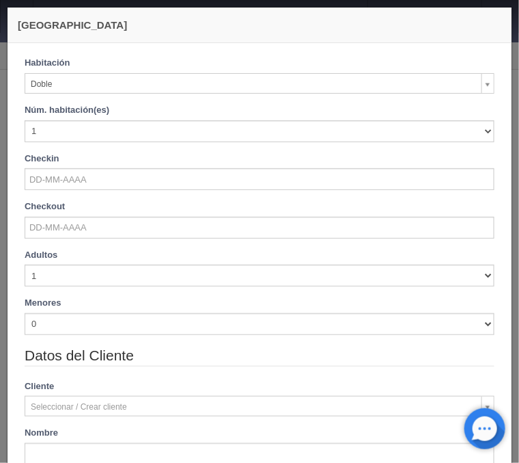
checkbox input "false"
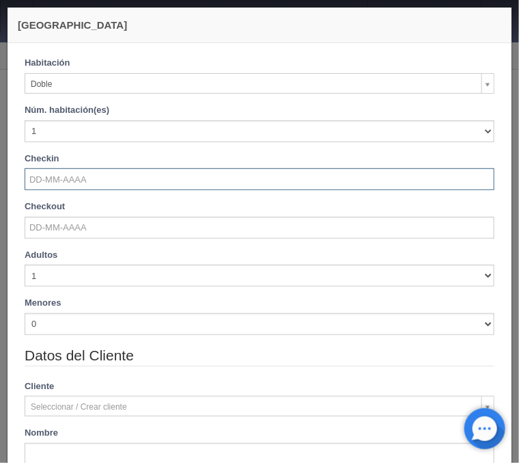
click at [92, 178] on input "text" at bounding box center [260, 179] width 470 height 22
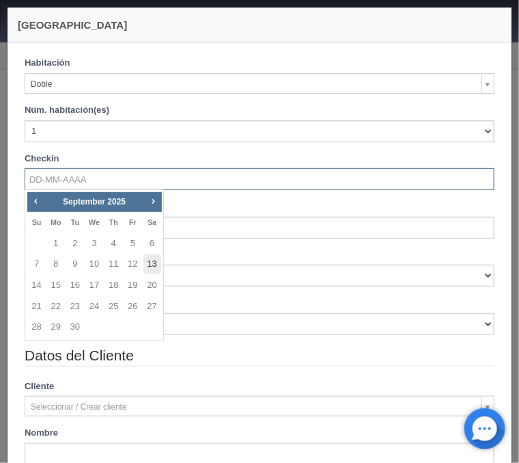
click at [150, 263] on link "13" at bounding box center [152, 264] width 18 height 20
type input "13-09-2025"
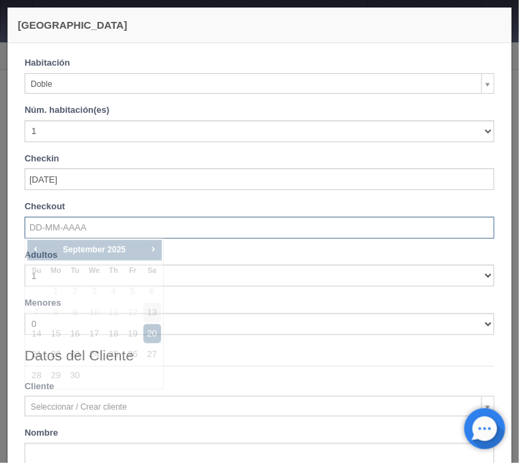
click at [106, 230] on input "text" at bounding box center [260, 228] width 470 height 22
checkbox input "false"
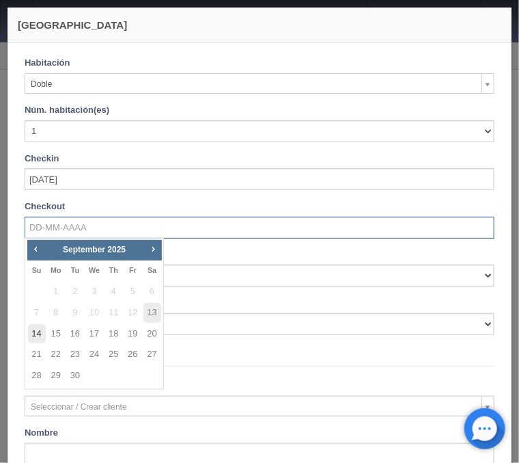
click at [33, 336] on link "14" at bounding box center [37, 334] width 18 height 20
type input "14-09-2025"
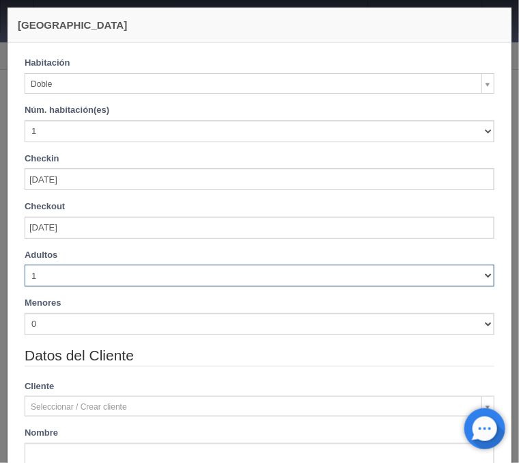
checkbox input "false"
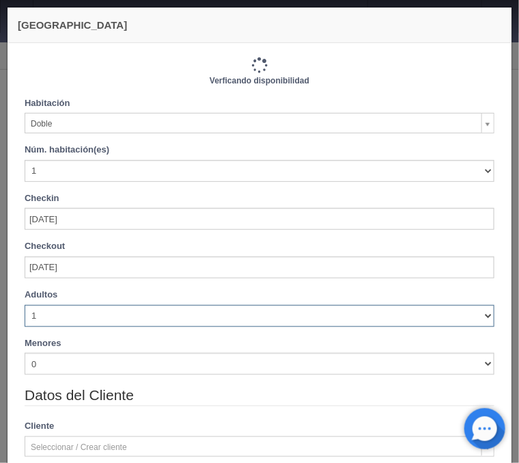
select select "2"
click option "2" at bounding box center [0, 0] width 0 height 0
type input "770.00"
checkbox input "false"
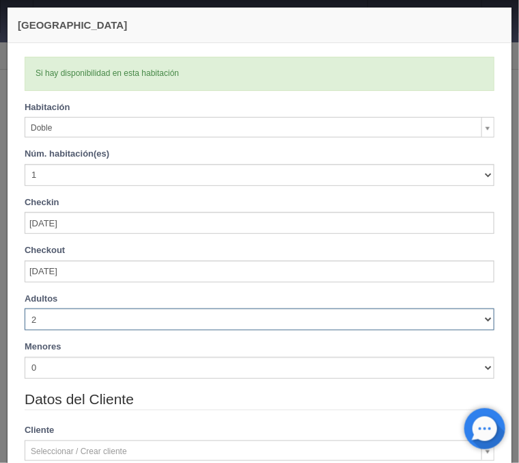
checkbox input "false"
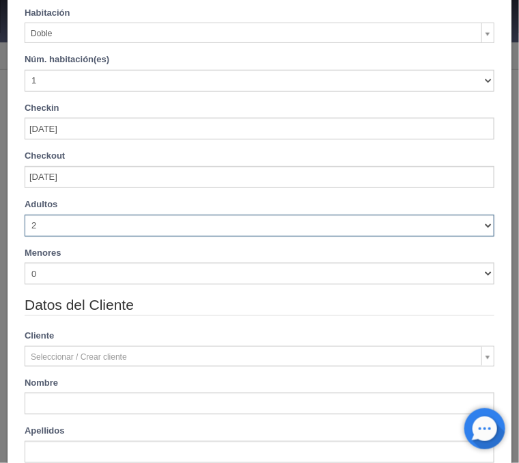
type input "770.00"
checkbox input "false"
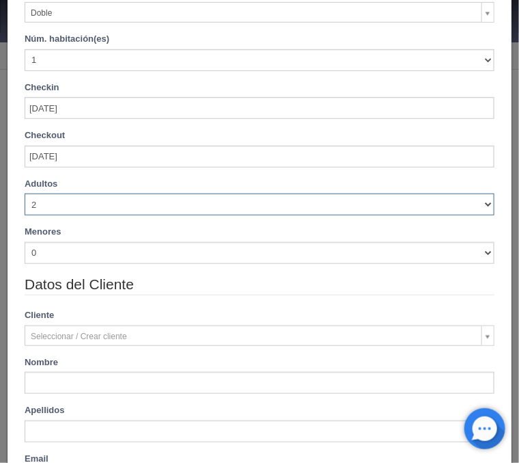
drag, startPoint x: 61, startPoint y: 271, endPoint x: 61, endPoint y: 264, distance: 6.9
click at [61, 264] on div "Adultos 1 2 3 4 5 6 7 8 9 10 Menores 0 1 2 3 4 5 6 7 8 9 10 Edad menores 0 1 2 …" at bounding box center [259, 226] width 491 height 96
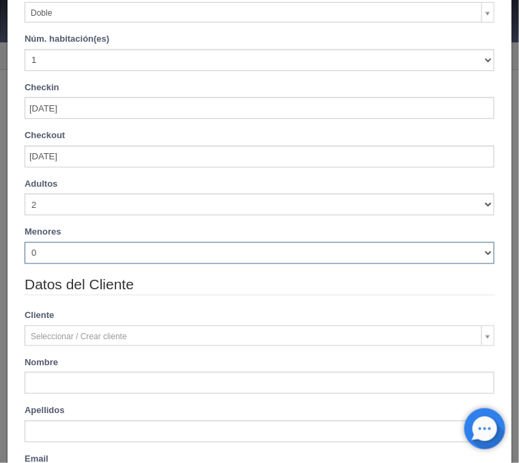
click at [25, 242] on select "0 1 2 3 4 5 6 7 8 9 10" at bounding box center [260, 253] width 470 height 22
select select "1"
click option "1" at bounding box center [0, 0] width 0 height 0
checkbox input "false"
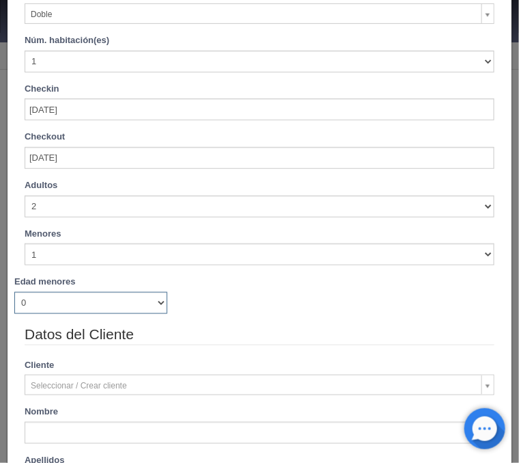
click at [14, 292] on select "0 1 2 3 4 5 6 7 8 9 10 11 12 13 14 15 16 17 18" at bounding box center [90, 303] width 153 height 22
type input "770.00"
checkbox input "false"
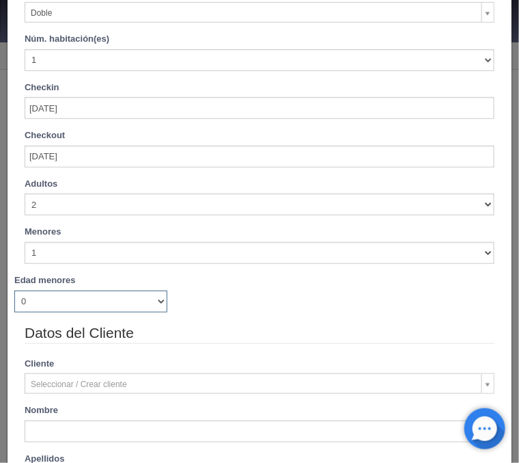
select select "9"
click option "9" at bounding box center [0, 0] width 0 height 0
checkbox input "false"
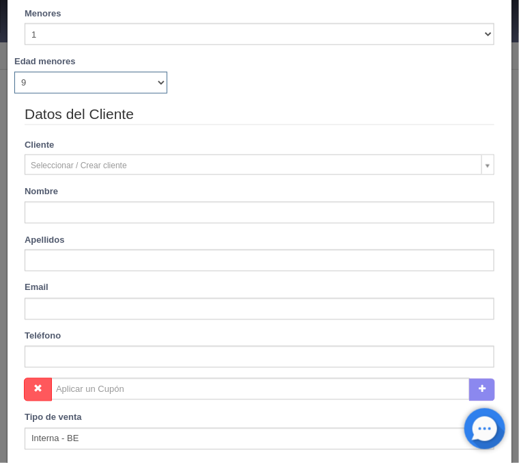
type input "870.00"
checkbox input "false"
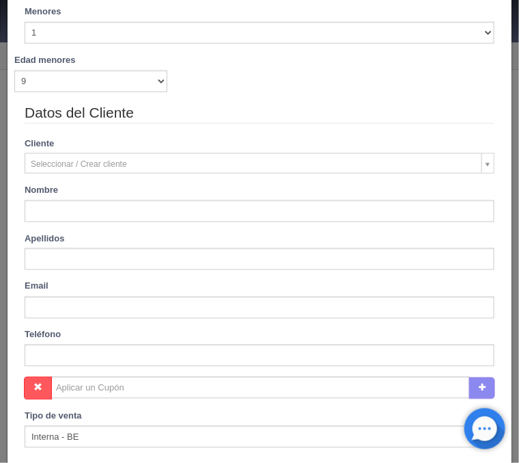
type input "ALEJANDRO"
type input "MORENO"
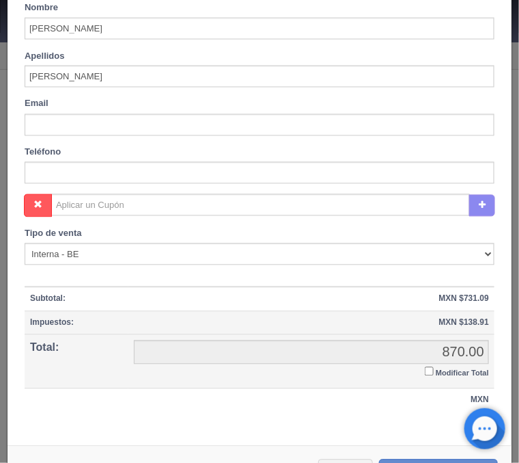
scroll to position [557, 0]
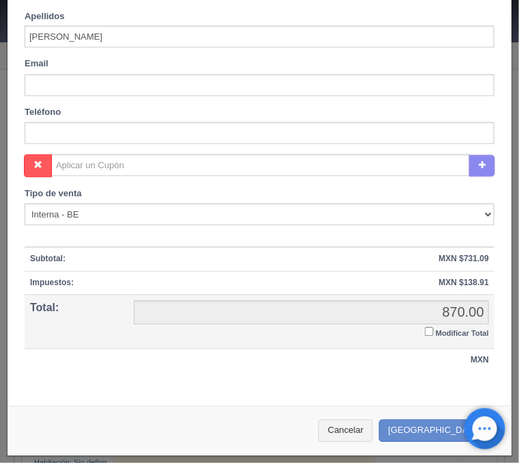
click at [430, 331] on input "Modificar Total" at bounding box center [429, 331] width 9 height 9
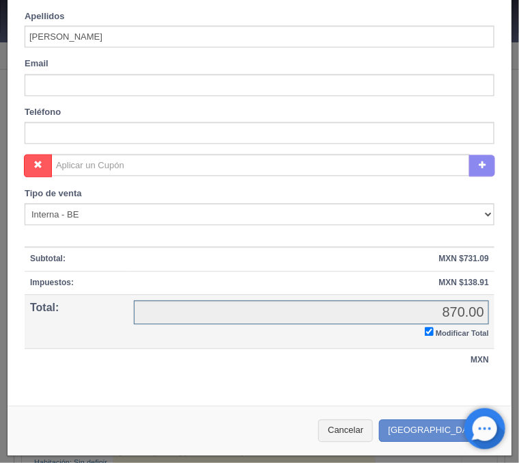
checkbox input "true"
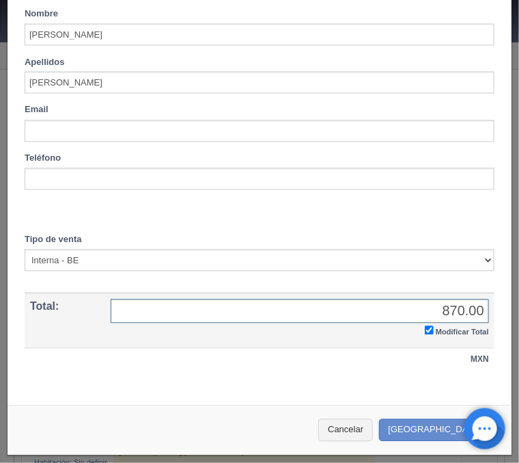
scroll to position [509, 0]
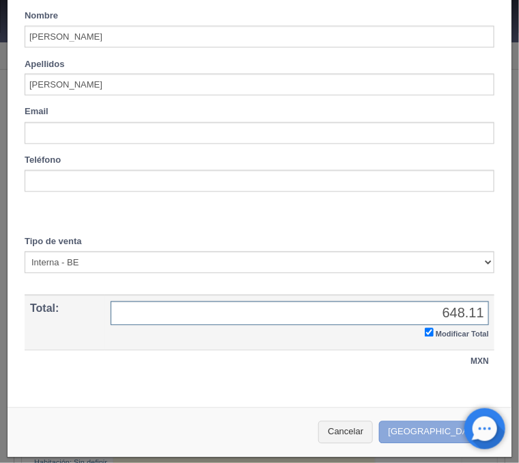
type input "648.11"
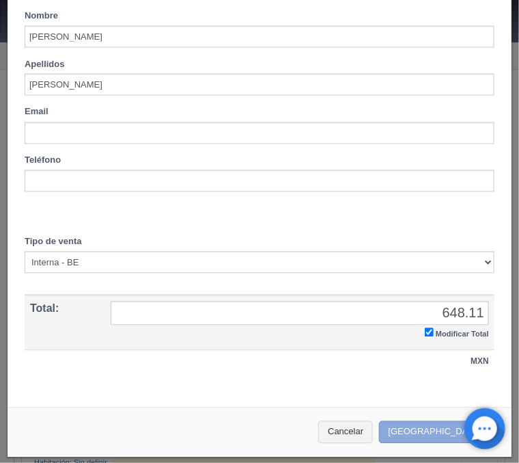
click at [438, 425] on button "Crear Reserva" at bounding box center [438, 432] width 119 height 23
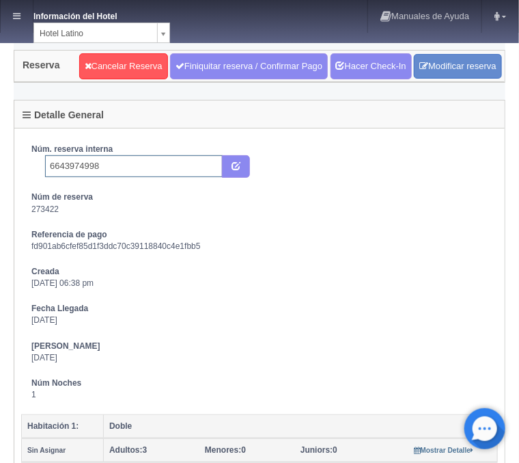
click at [139, 169] on input "6643974998" at bounding box center [134, 166] width 178 height 22
type input "6643974998 Booking"
click at [238, 172] on button "submit" at bounding box center [236, 166] width 28 height 23
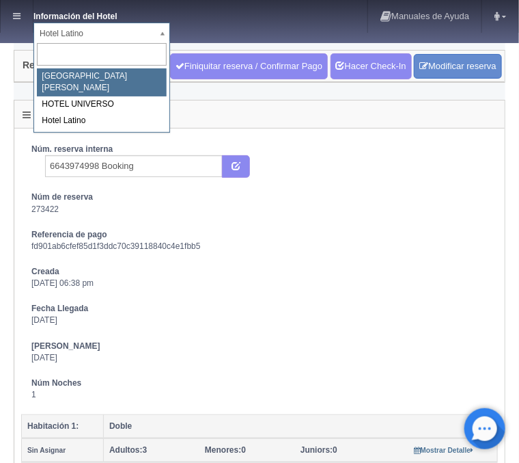
select select "357"
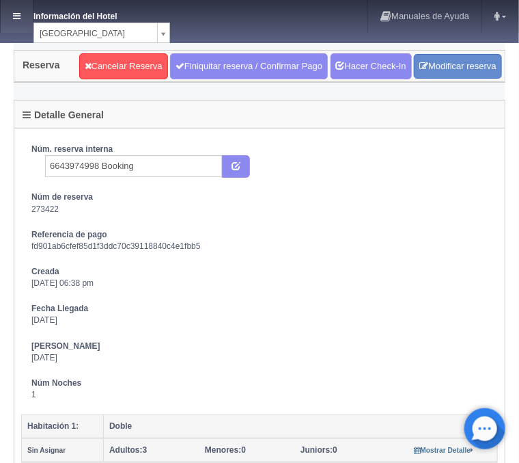
click at [26, 12] on link at bounding box center [17, 16] width 32 height 33
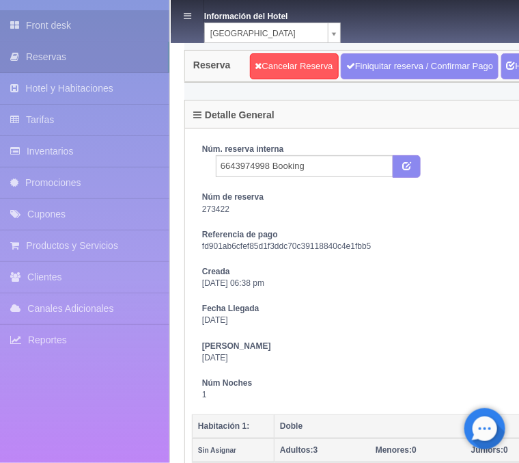
click at [46, 22] on link "Front desk" at bounding box center [84, 25] width 169 height 31
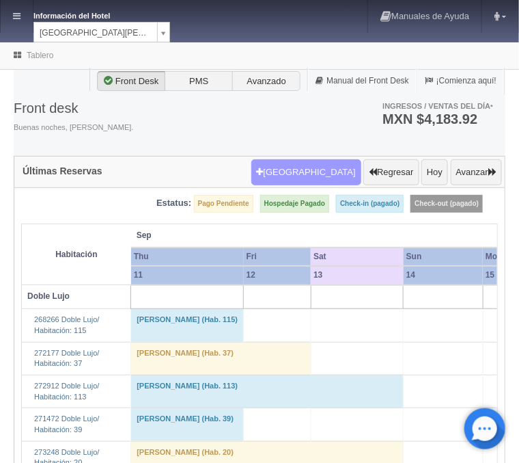
click at [305, 169] on button "[GEOGRAPHIC_DATA]" at bounding box center [306, 172] width 110 height 26
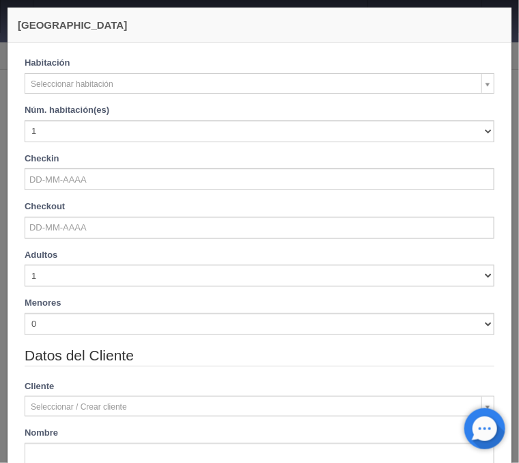
checkbox input "false"
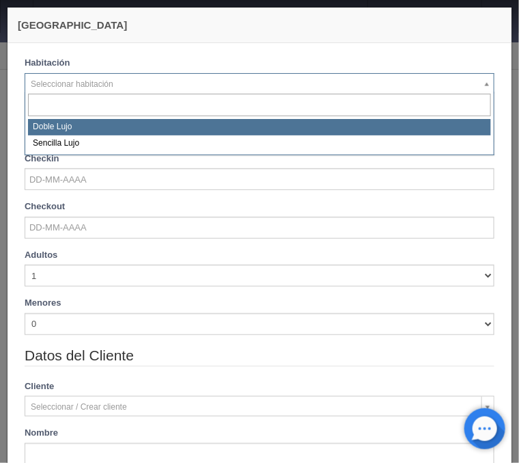
select select "577"
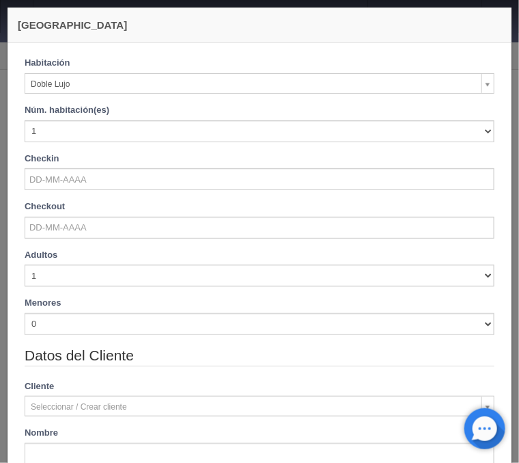
checkbox input "false"
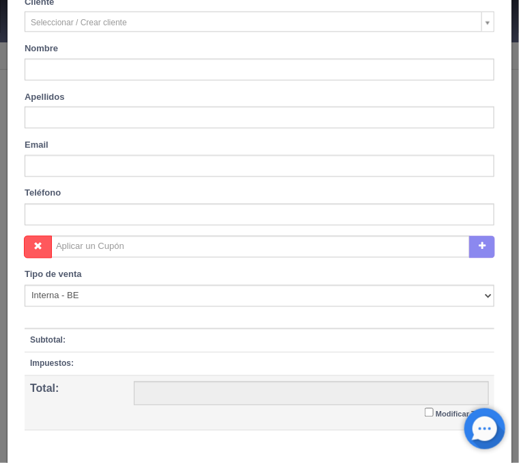
scroll to position [465, 0]
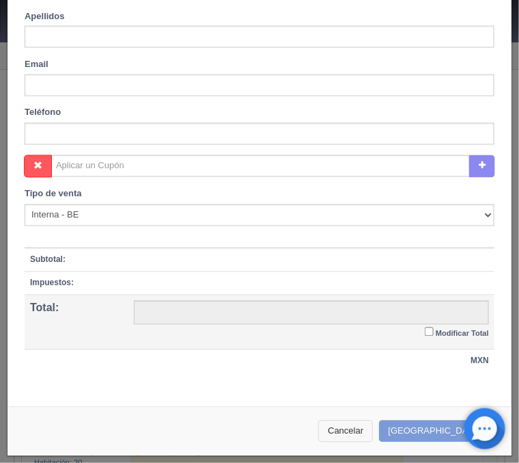
click at [370, 431] on button "Cancelar" at bounding box center [345, 431] width 55 height 23
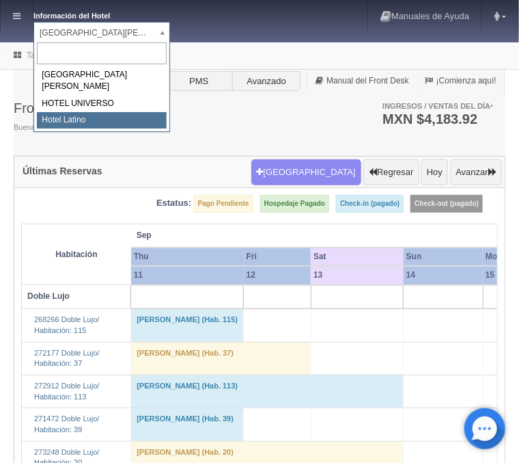
select select "625"
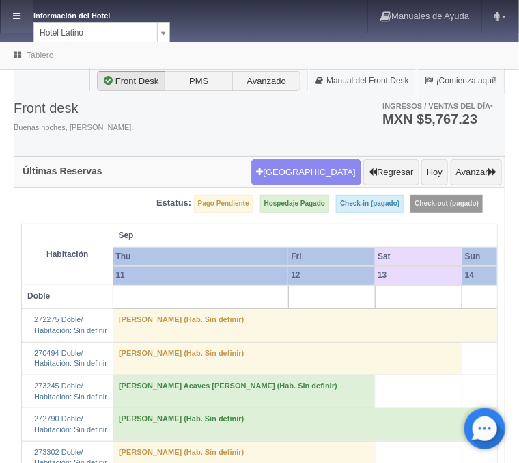
click at [29, 12] on link at bounding box center [17, 16] width 32 height 33
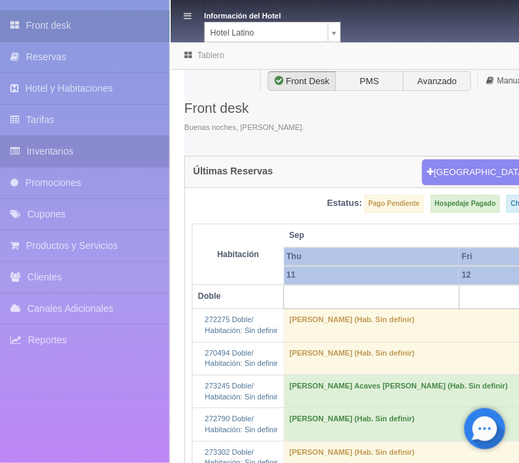
click at [44, 158] on link "Inventarios" at bounding box center [84, 151] width 169 height 31
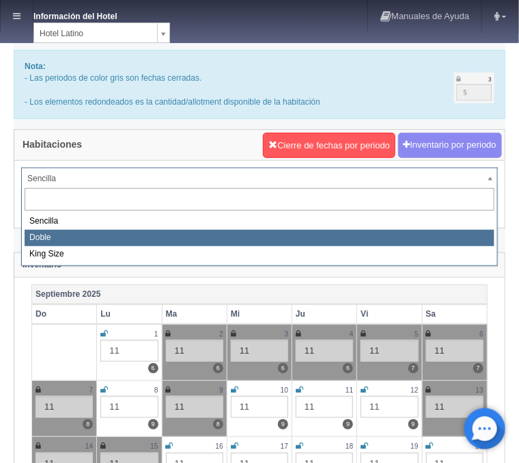
select select "2159"
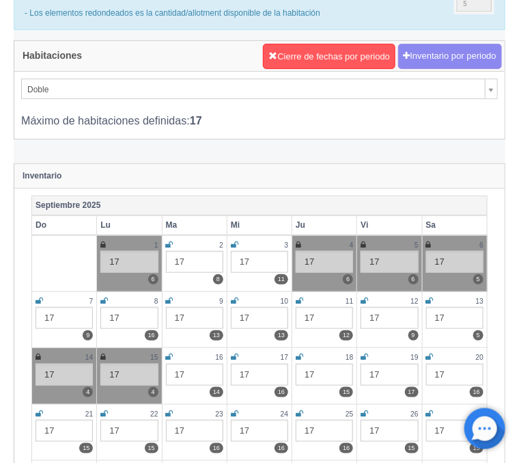
scroll to position [146, 0]
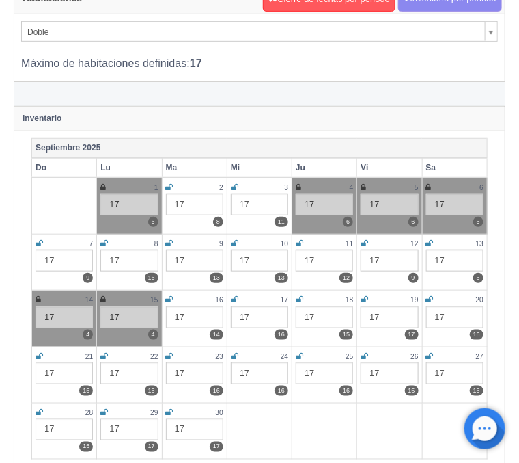
click at [431, 241] on icon at bounding box center [430, 243] width 8 height 8
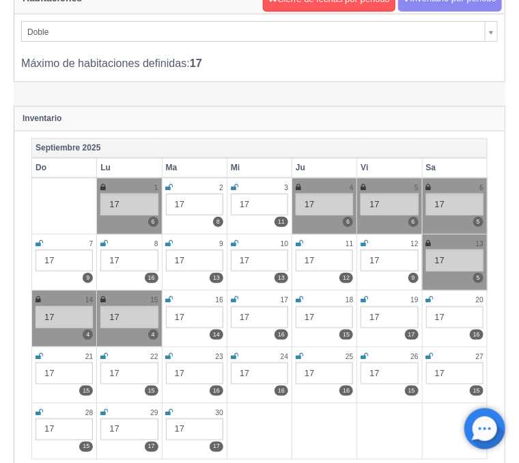
scroll to position [0, 0]
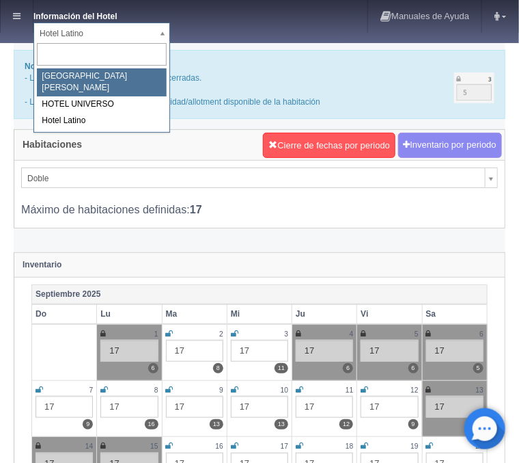
select select "357"
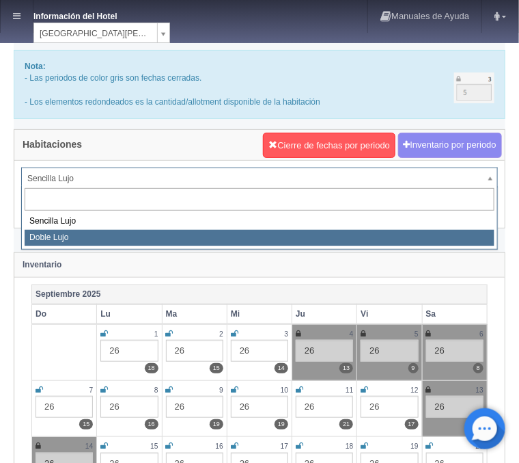
select select "577"
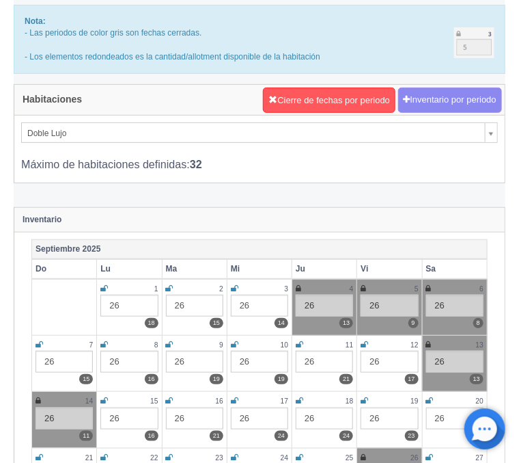
scroll to position [73, 0]
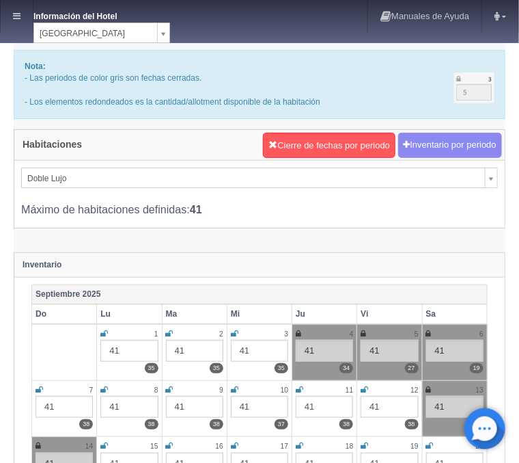
click at [426, 387] on td "13 41 12" at bounding box center [454, 409] width 65 height 56
click at [429, 388] on icon at bounding box center [428, 389] width 5 height 8
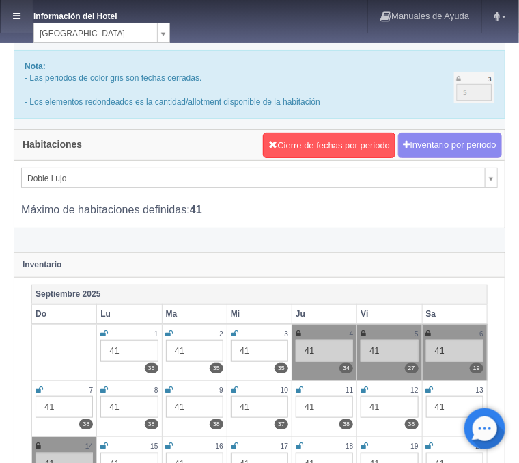
click at [8, 12] on link at bounding box center [17, 16] width 32 height 33
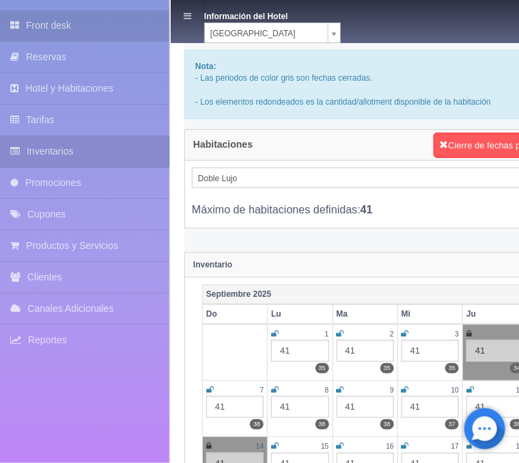
click at [57, 31] on link "Front desk" at bounding box center [84, 25] width 169 height 31
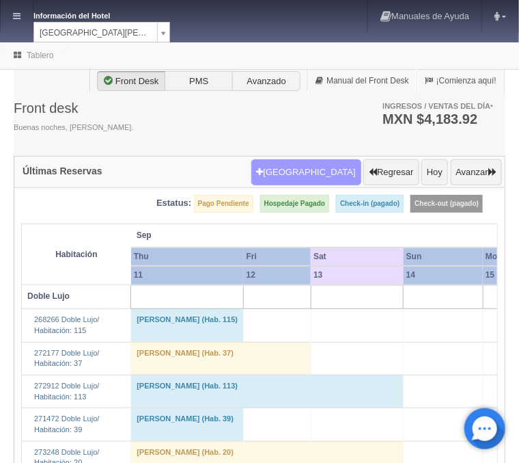
click at [308, 171] on button "[GEOGRAPHIC_DATA]" at bounding box center [306, 172] width 110 height 26
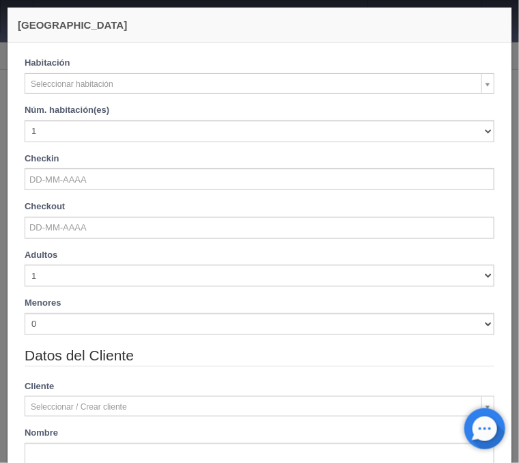
checkbox input "false"
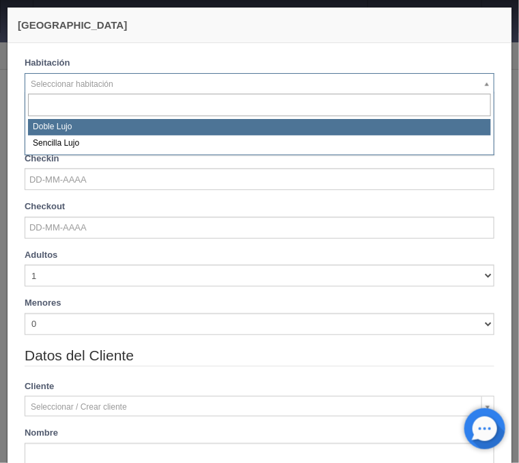
select select "577"
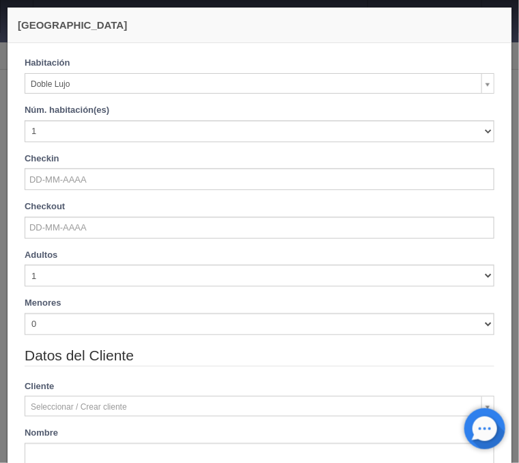
checkbox input "false"
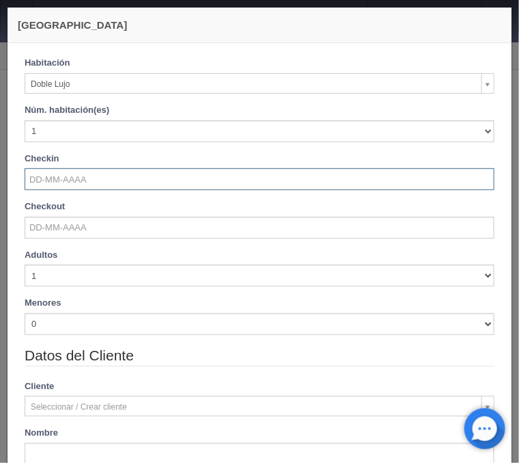
click at [83, 183] on input "text" at bounding box center [260, 179] width 470 height 22
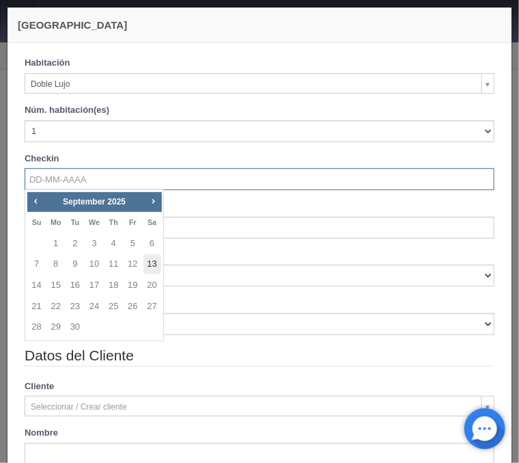
click at [148, 264] on link "13" at bounding box center [152, 264] width 18 height 20
type input "[DATE]"
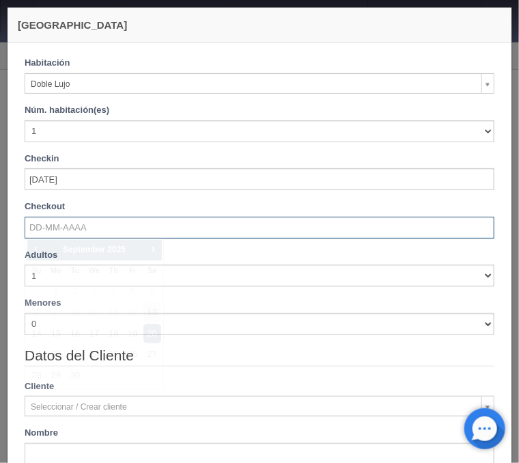
click at [90, 228] on input "text" at bounding box center [260, 228] width 470 height 22
checkbox input "false"
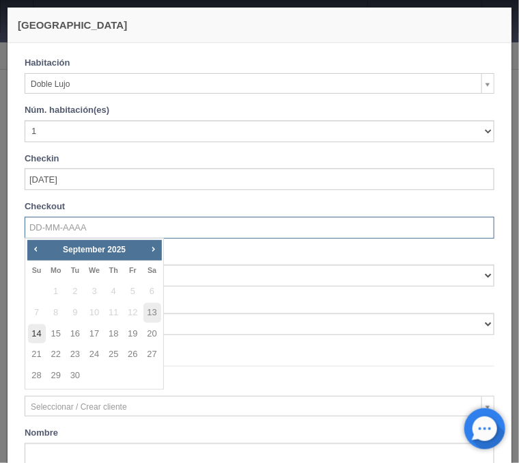
click at [34, 339] on link "14" at bounding box center [37, 334] width 18 height 20
type input "[DATE]"
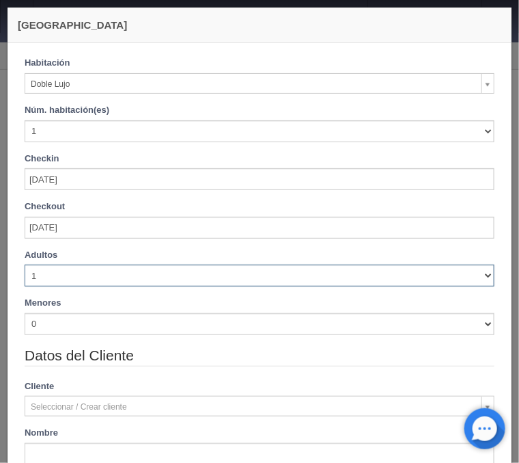
click at [25, 264] on select "1 2 3 4 5 6 7 8 9 10" at bounding box center [260, 275] width 470 height 22
checkbox input "false"
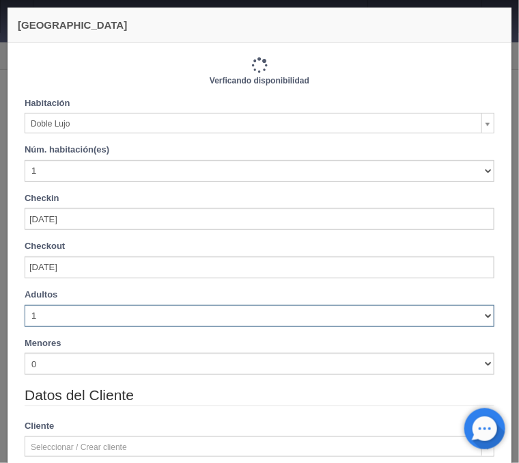
select select "3"
click option "3" at bounding box center [0, 0] width 0 height 0
type input "1220.00"
checkbox input "false"
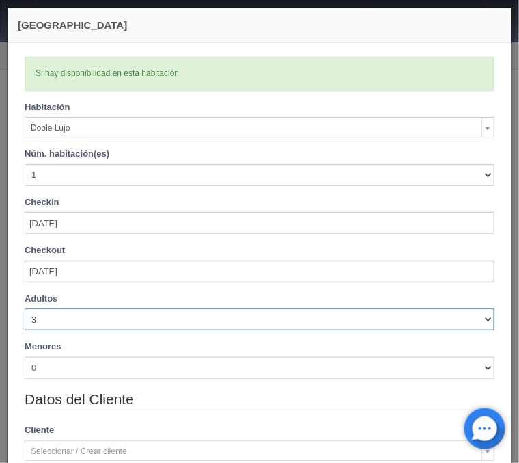
checkbox input "false"
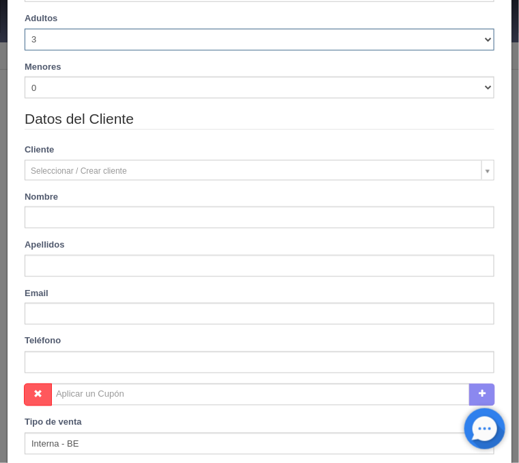
type input "1380.00"
checkbox input "false"
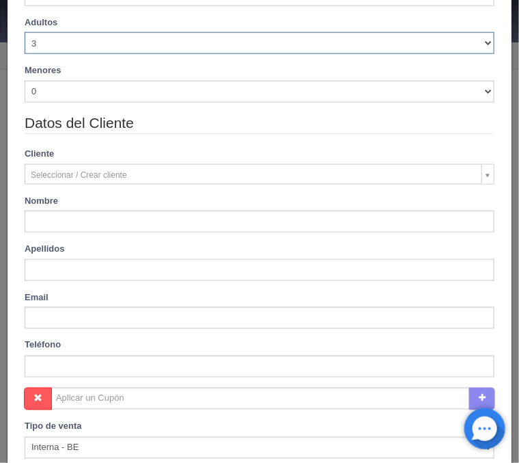
scroll to position [335, 0]
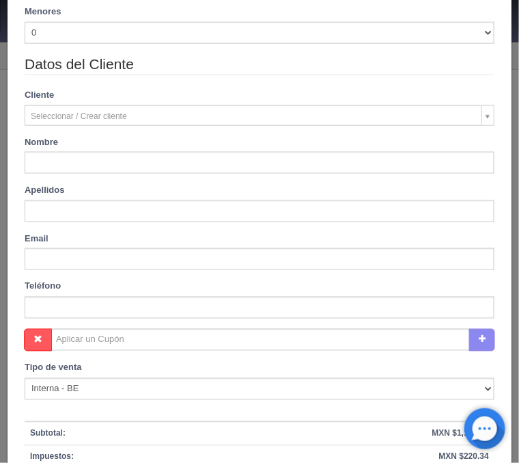
type input "[PERSON_NAME]"
type input "Tec Buitimea"
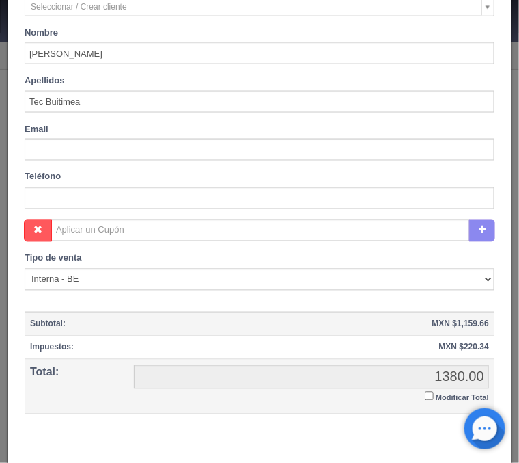
scroll to position [508, 0]
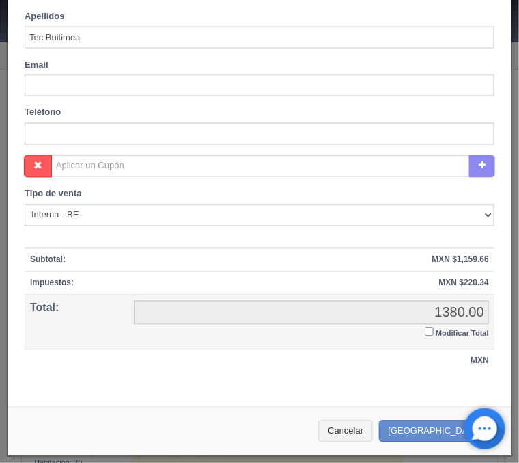
click at [426, 329] on input "Modificar Total" at bounding box center [429, 331] width 9 height 9
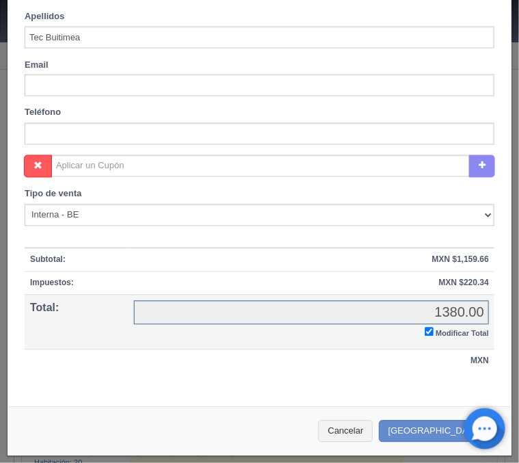
checkbox input "true"
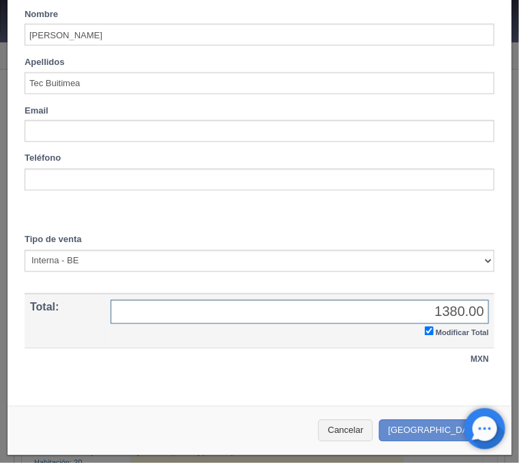
scroll to position [461, 0]
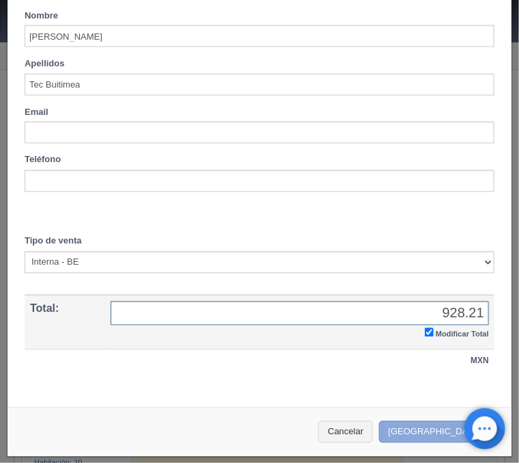
type input "928.21"
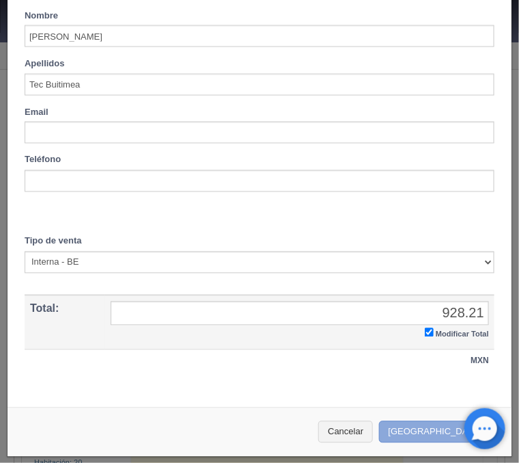
click at [440, 432] on button "Crear Reserva" at bounding box center [438, 432] width 119 height 23
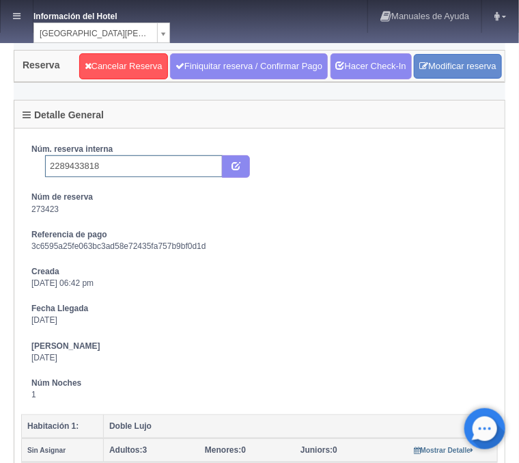
click at [158, 165] on input "2289433818" at bounding box center [134, 166] width 178 height 22
type input "2289433818 Expedia"
click at [227, 158] on button "submit" at bounding box center [236, 166] width 28 height 23
click at [243, 69] on link "Finiquitar reserva / Confirmar Pago" at bounding box center [249, 66] width 158 height 26
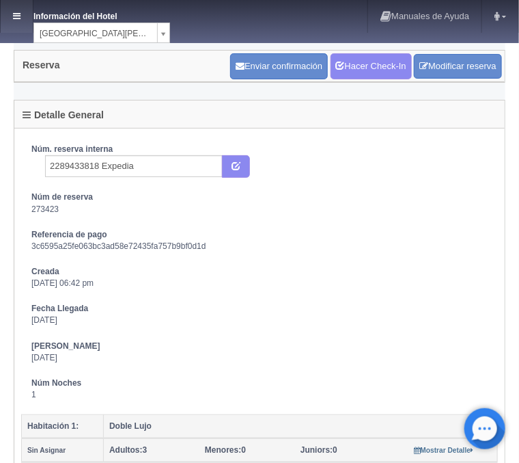
click at [21, 22] on link at bounding box center [17, 16] width 32 height 33
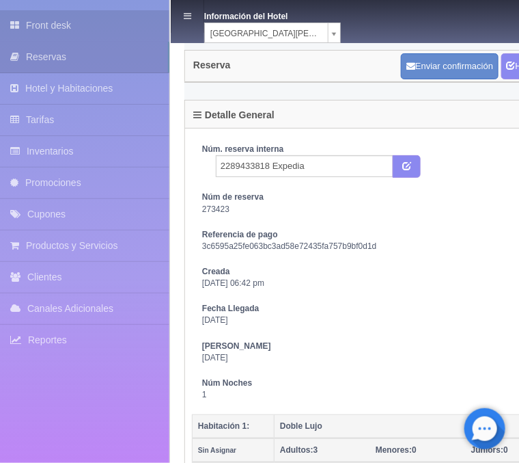
click at [57, 31] on link "Front desk" at bounding box center [84, 25] width 169 height 31
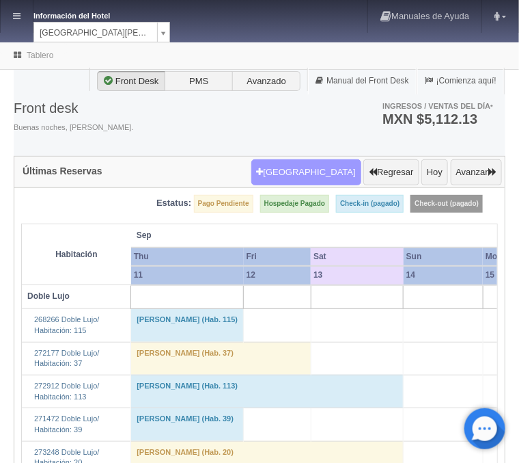
click at [314, 177] on button "[GEOGRAPHIC_DATA]" at bounding box center [306, 172] width 110 height 26
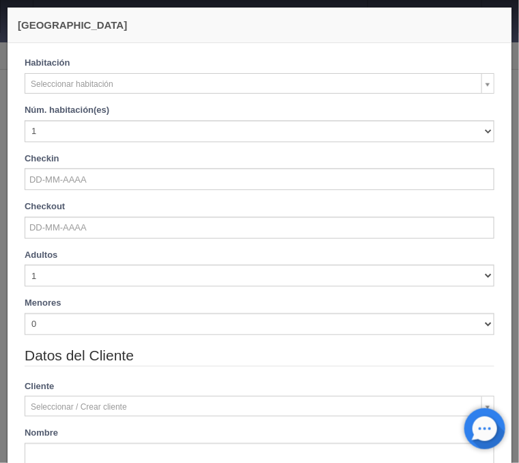
checkbox input "false"
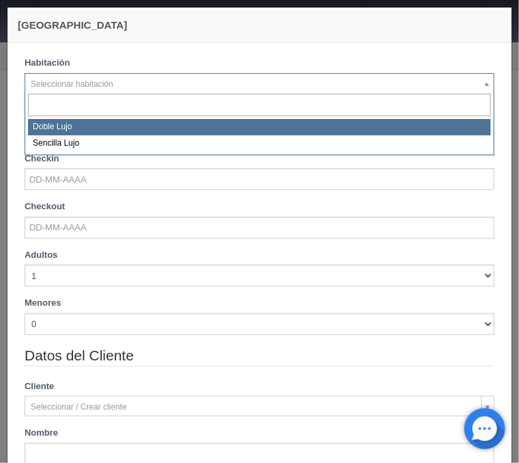
select select "577"
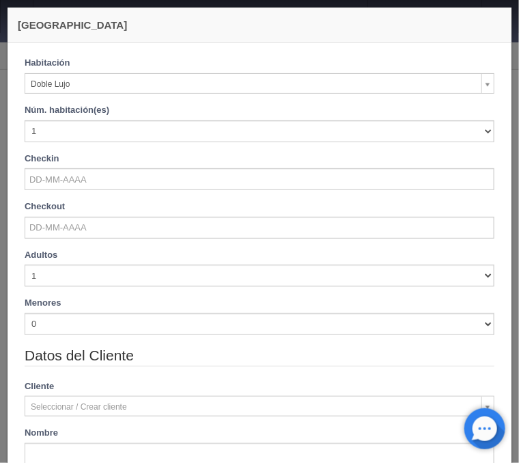
checkbox input "false"
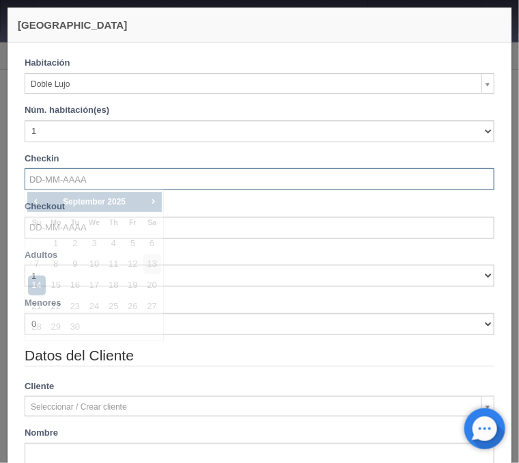
click at [79, 181] on input "text" at bounding box center [260, 179] width 470 height 22
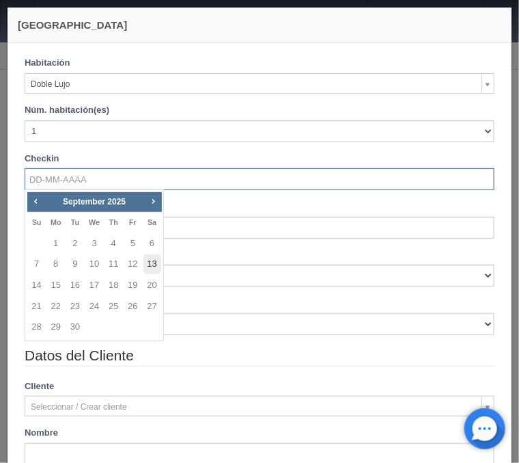
click at [149, 269] on link "13" at bounding box center [152, 264] width 18 height 20
type input "[DATE]"
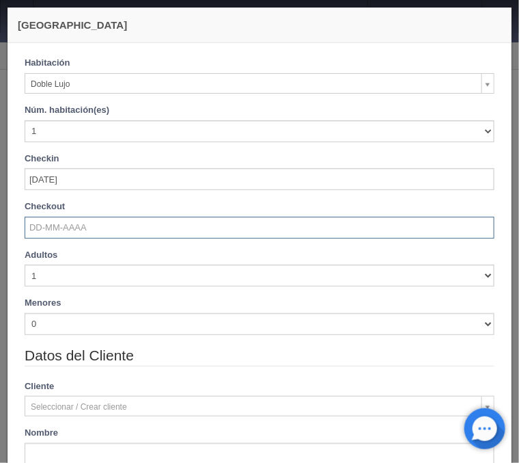
click at [99, 226] on input "text" at bounding box center [260, 228] width 470 height 22
checkbox input "false"
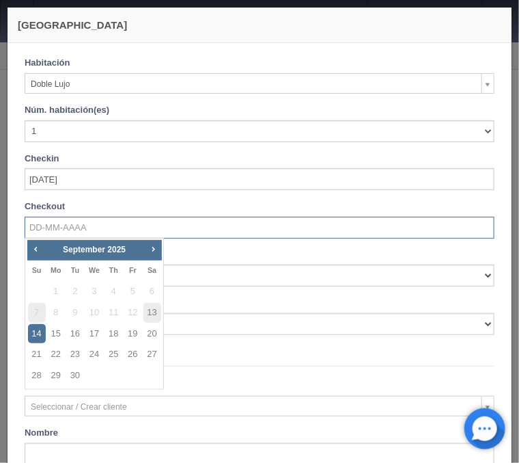
drag, startPoint x: 38, startPoint y: 342, endPoint x: 43, endPoint y: 320, distance: 22.4
click at [38, 341] on link "14" at bounding box center [37, 334] width 18 height 20
type input "[DATE]"
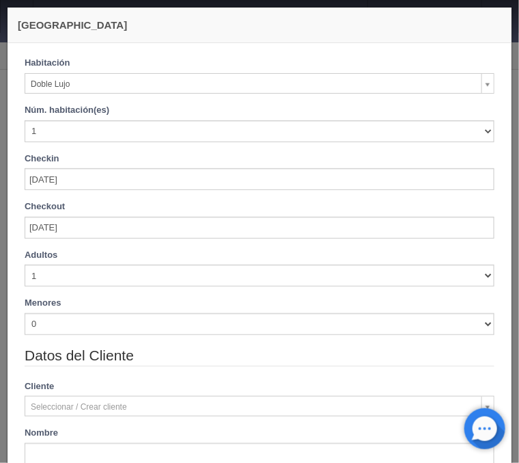
checkbox input "false"
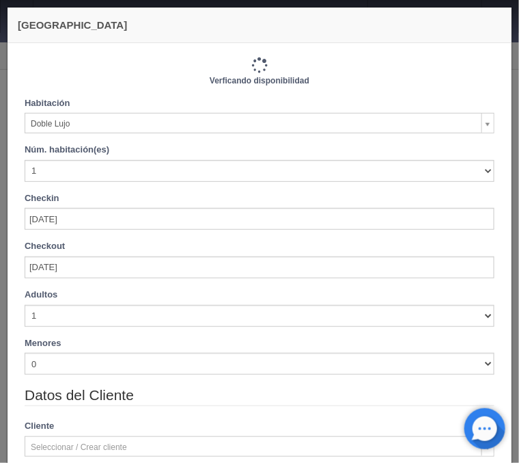
type input "1220.00"
checkbox input "false"
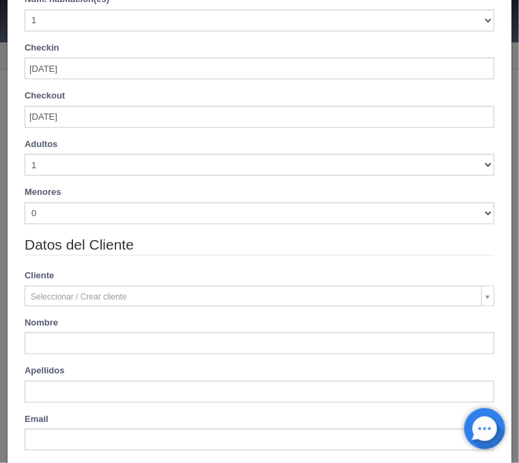
scroll to position [219, 0]
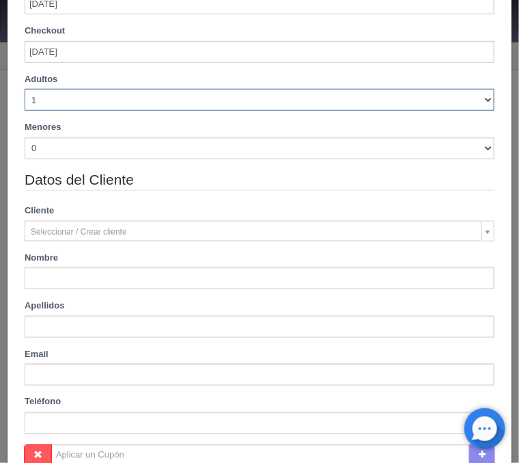
select select "3"
click option "3" at bounding box center [0, 0] width 0 height 0
checkbox input "false"
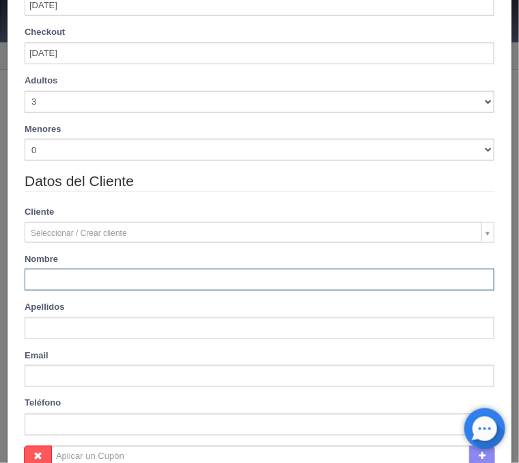
type input "1380.00"
checkbox input "false"
click at [69, 277] on input "text" at bounding box center [260, 280] width 470 height 22
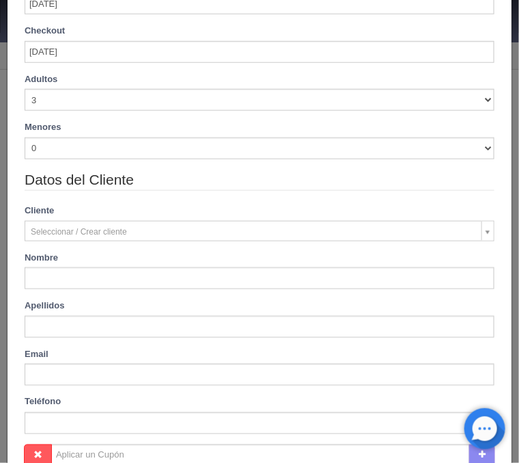
type input "[PERSON_NAME]"
type input "Tec Buitimea"
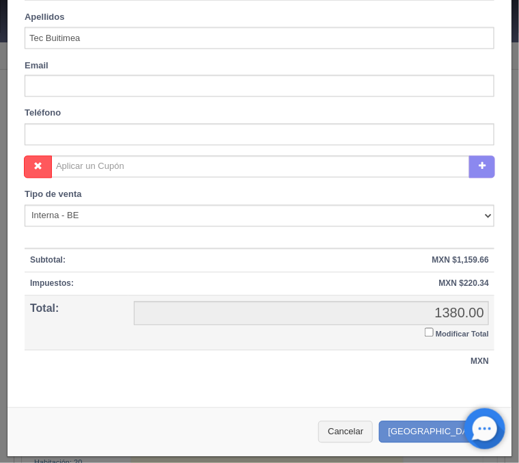
scroll to position [508, 0]
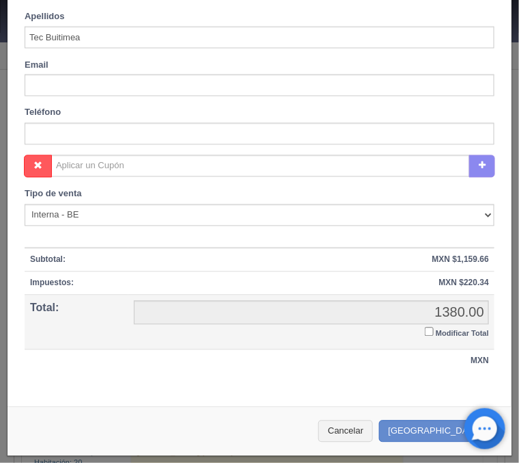
click at [430, 329] on input "Modificar Total" at bounding box center [429, 331] width 9 height 9
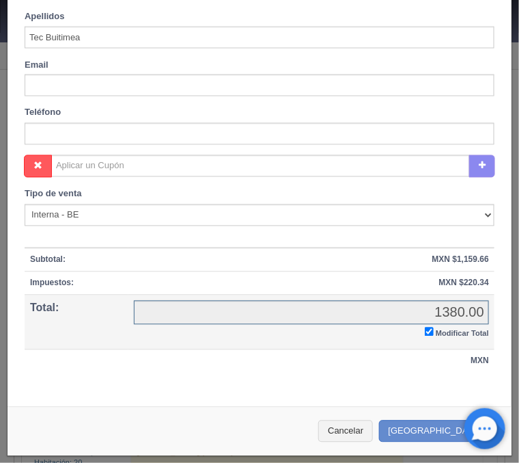
checkbox input "true"
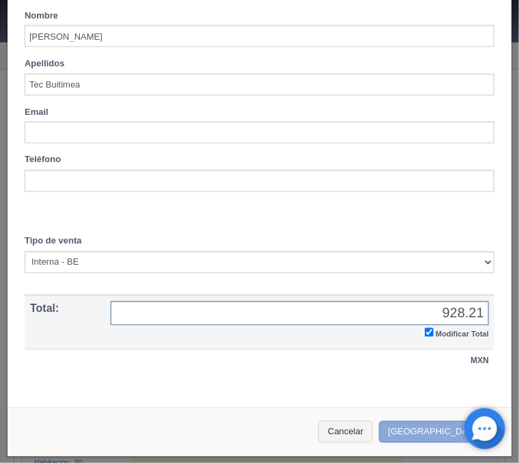
type input "928.21"
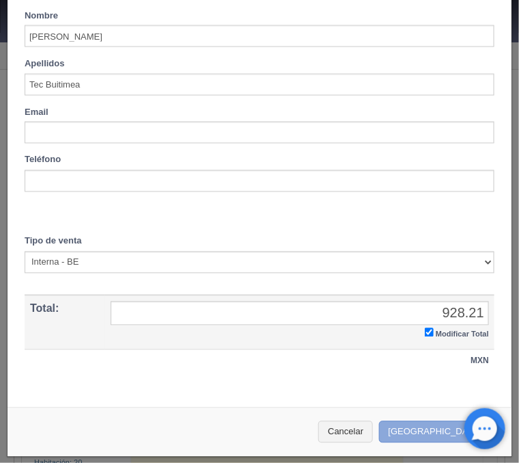
click at [440, 424] on button "Crear Reserva" at bounding box center [438, 432] width 119 height 23
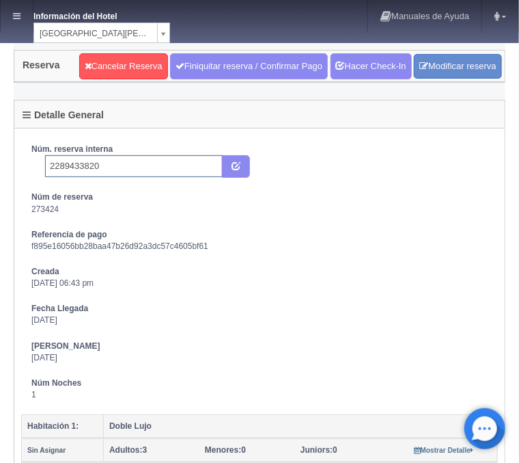
click at [166, 171] on input "2289433820" at bounding box center [134, 166] width 178 height 22
type input "2289433820 Expedia"
click at [225, 168] on button "submit" at bounding box center [236, 166] width 28 height 23
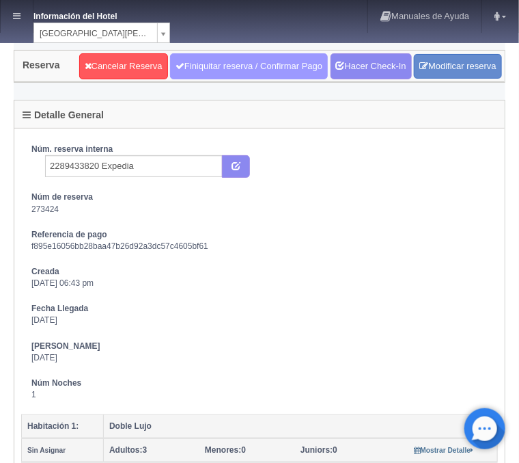
click at [259, 68] on link "Finiquitar reserva / Confirmar Pago" at bounding box center [249, 66] width 158 height 26
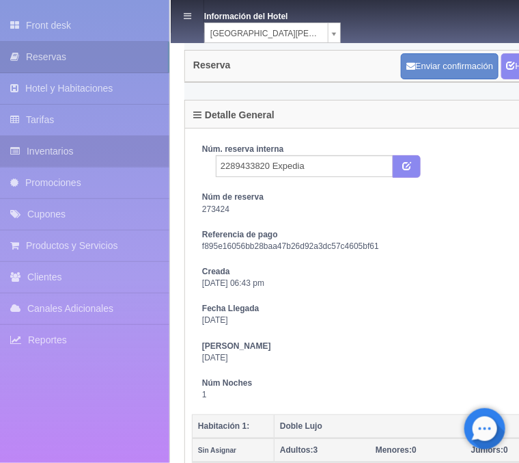
click at [54, 158] on link "Inventarios" at bounding box center [84, 151] width 169 height 31
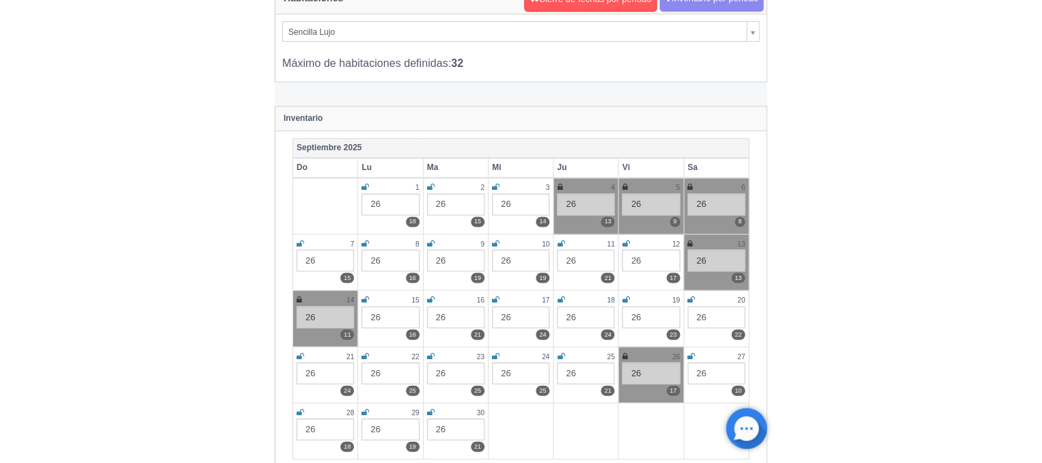
scroll to position [73, 0]
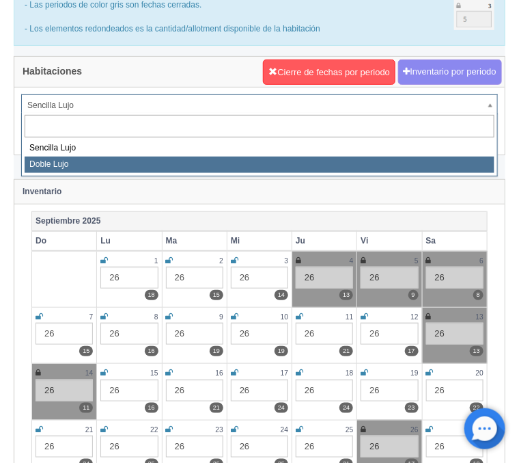
select select "577"
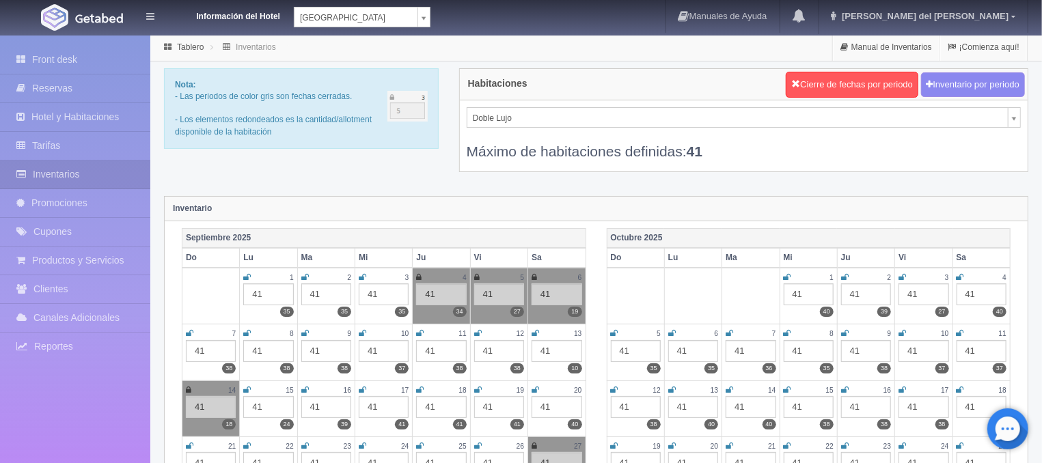
click at [532, 331] on icon at bounding box center [536, 333] width 8 height 8
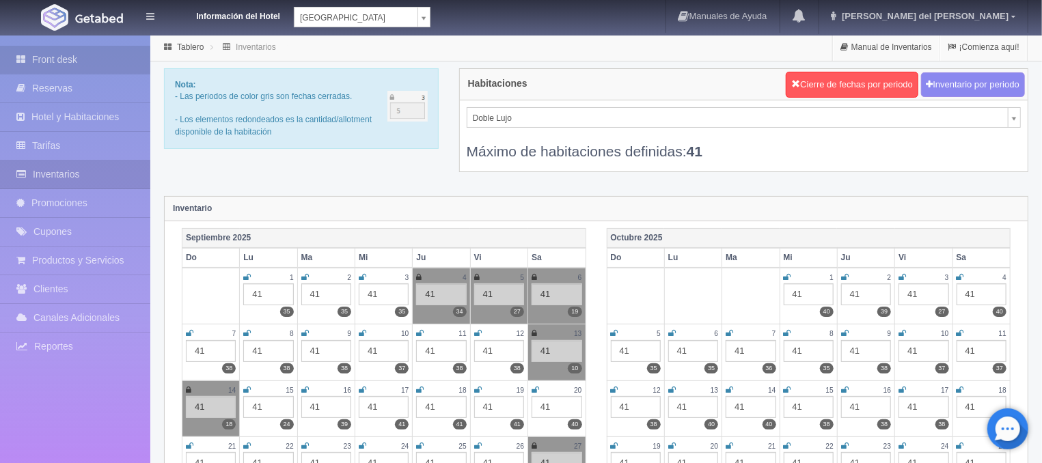
click at [60, 47] on link "Front desk" at bounding box center [75, 60] width 150 height 28
